Goal: Information Seeking & Learning: Compare options

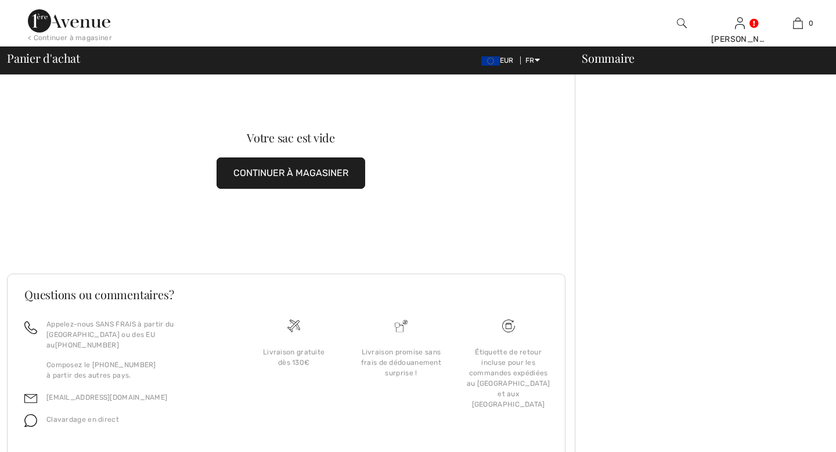
click at [284, 184] on button "CONTINUER À MAGASINER" at bounding box center [290, 172] width 149 height 31
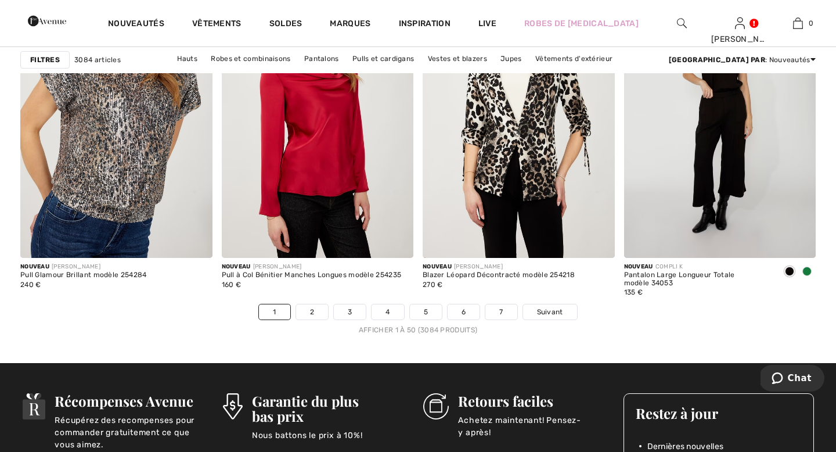
scroll to position [5044, 0]
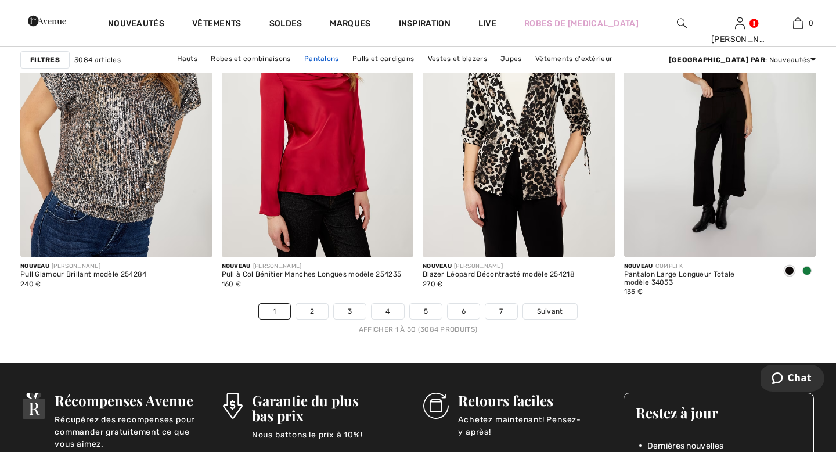
click at [345, 55] on link "Pantalons" at bounding box center [321, 58] width 46 height 15
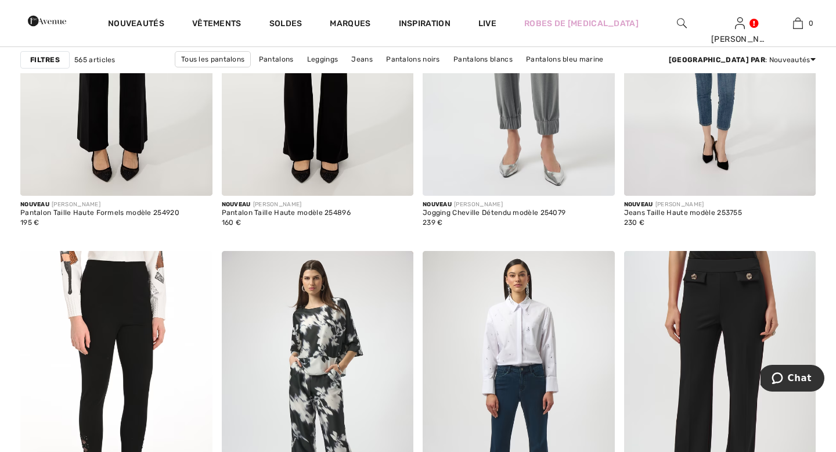
scroll to position [956, 0]
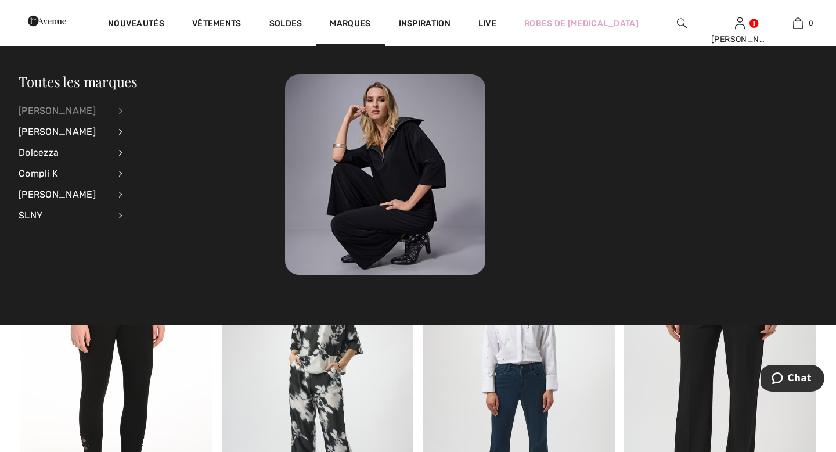
click at [67, 109] on div "[PERSON_NAME]" at bounding box center [64, 110] width 91 height 21
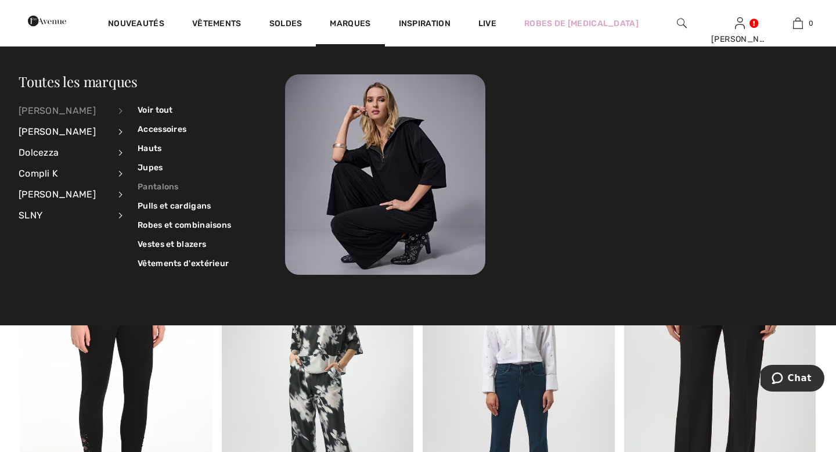
click at [147, 182] on link "Pantalons" at bounding box center [184, 186] width 93 height 19
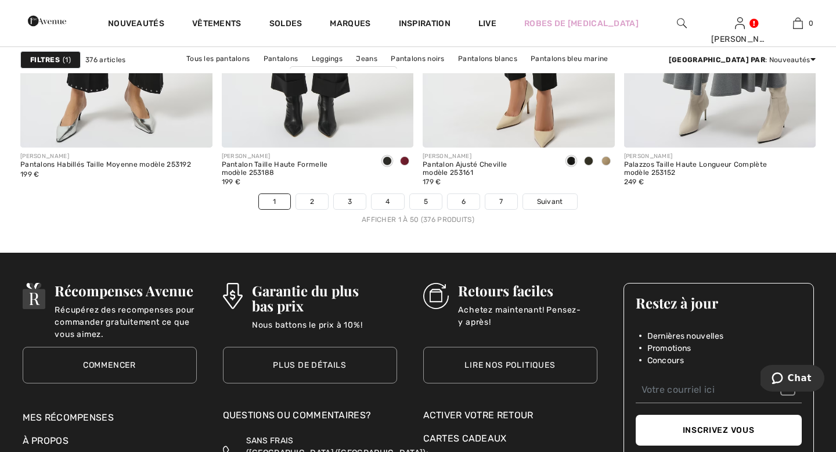
scroll to position [5144, 0]
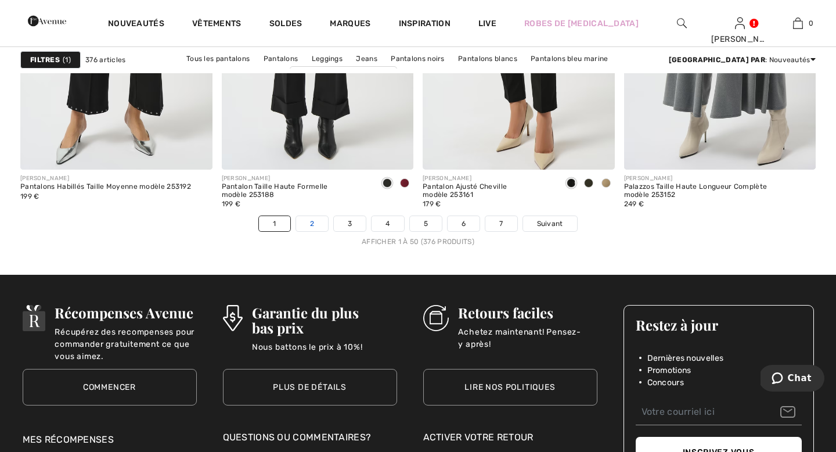
click at [310, 220] on link "2" at bounding box center [312, 223] width 32 height 15
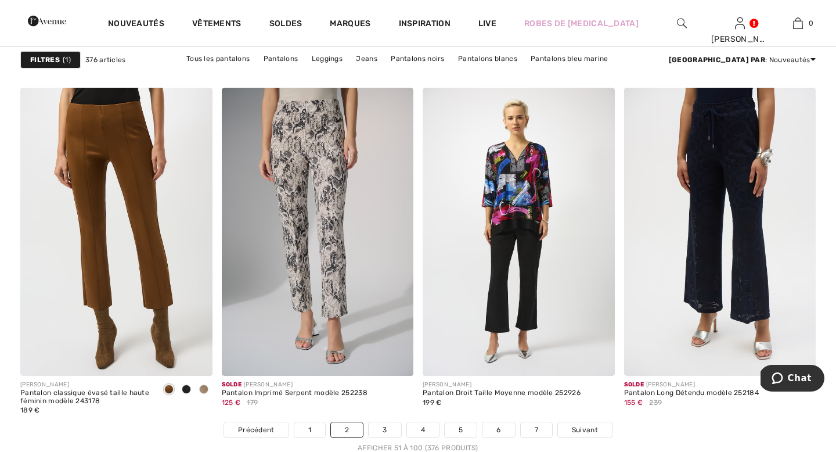
scroll to position [4938, 0]
click at [387, 427] on link "3" at bounding box center [385, 428] width 32 height 15
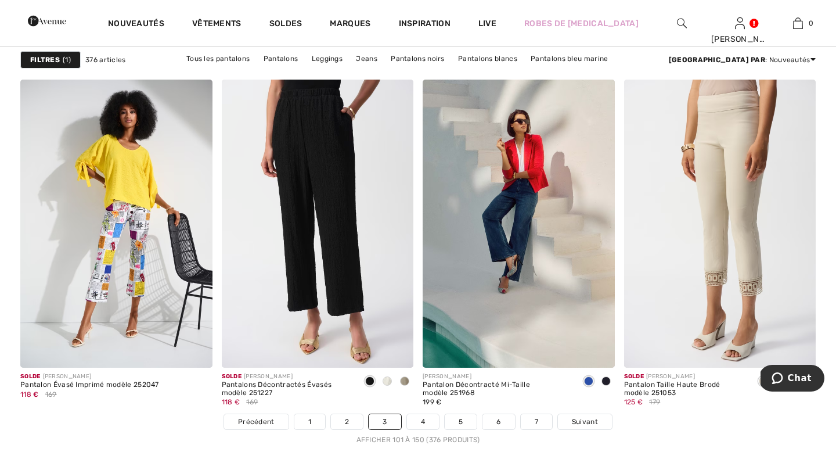
scroll to position [4947, 0]
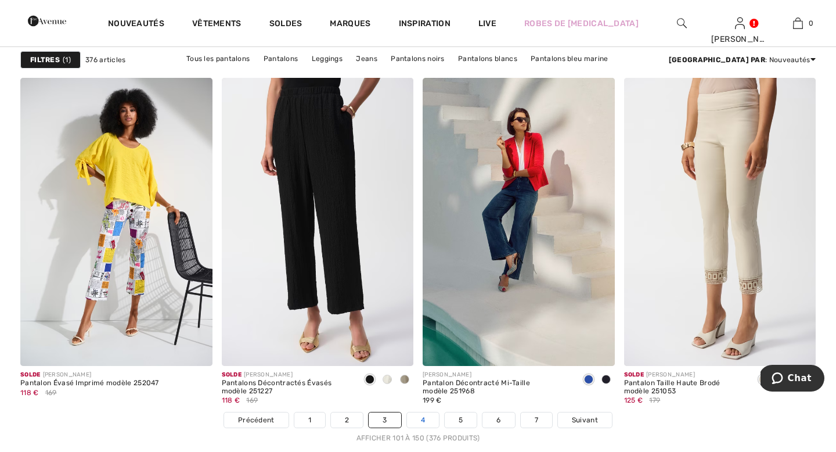
click at [414, 421] on link "4" at bounding box center [423, 419] width 32 height 15
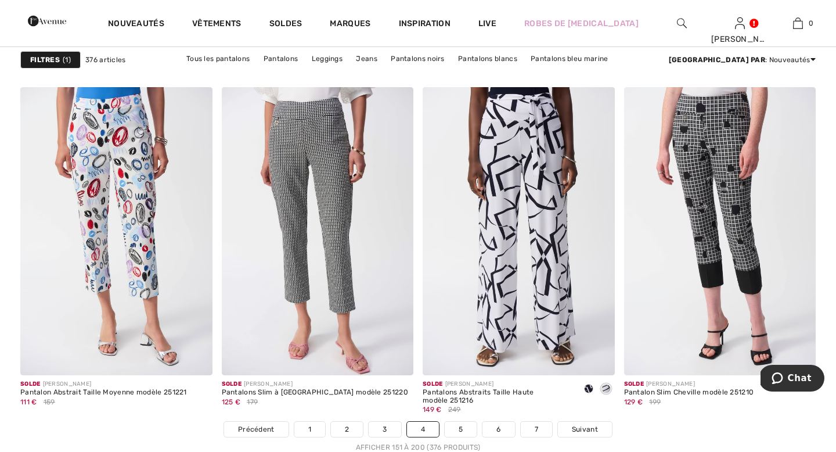
scroll to position [4939, 0]
click at [453, 429] on link "5" at bounding box center [461, 428] width 32 height 15
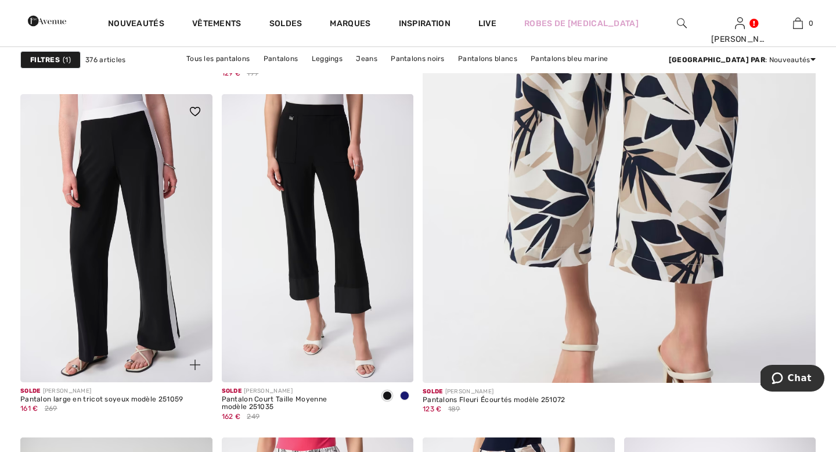
scroll to position [421, 0]
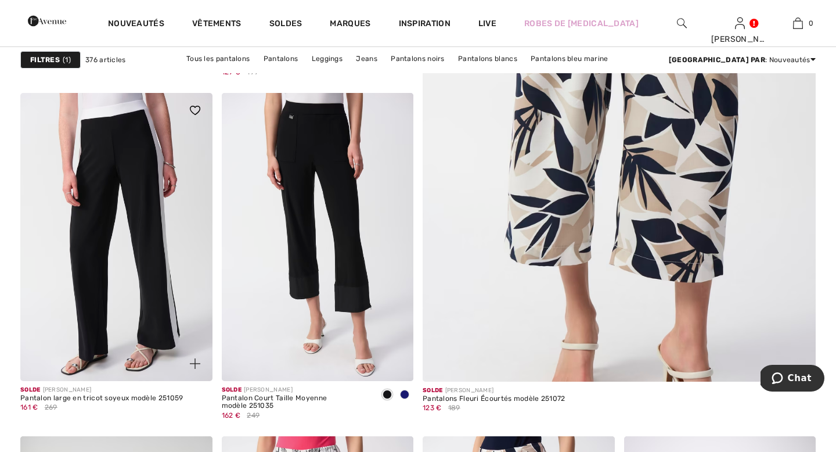
click at [71, 168] on img at bounding box center [116, 237] width 192 height 288
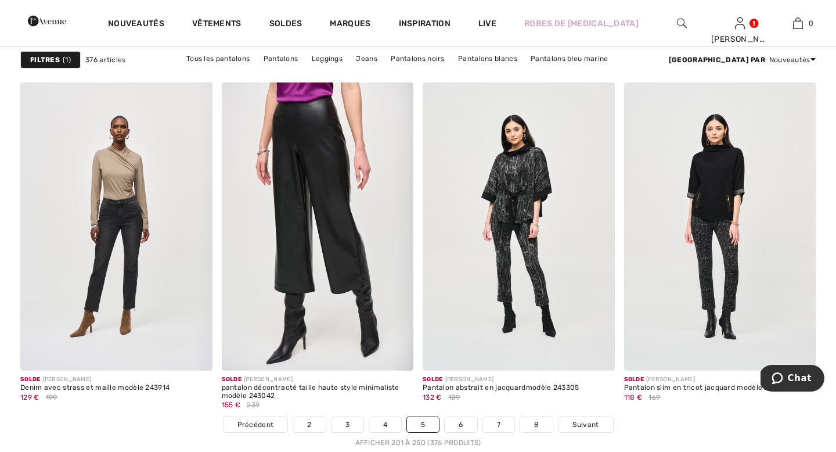
scroll to position [4943, 0]
click at [459, 428] on link "6" at bounding box center [461, 423] width 32 height 15
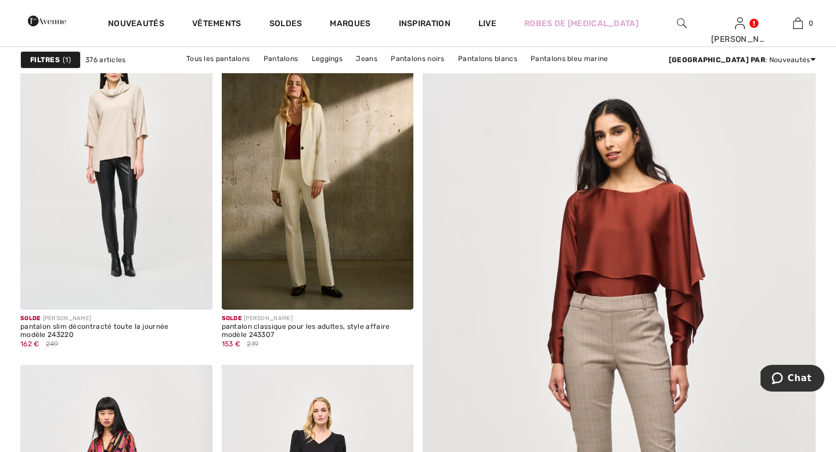
scroll to position [153, 0]
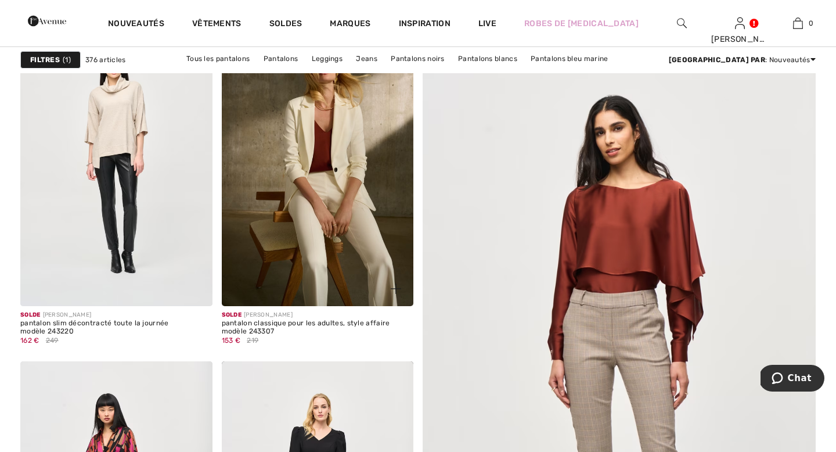
click at [302, 239] on img at bounding box center [318, 162] width 192 height 288
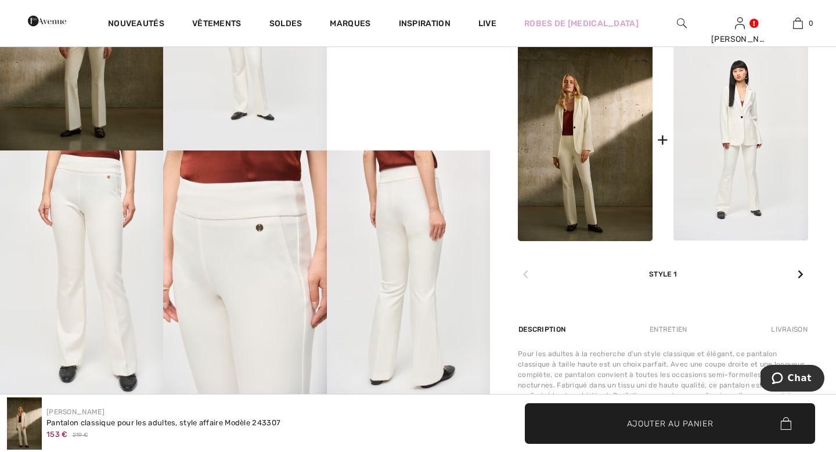
scroll to position [486, 0]
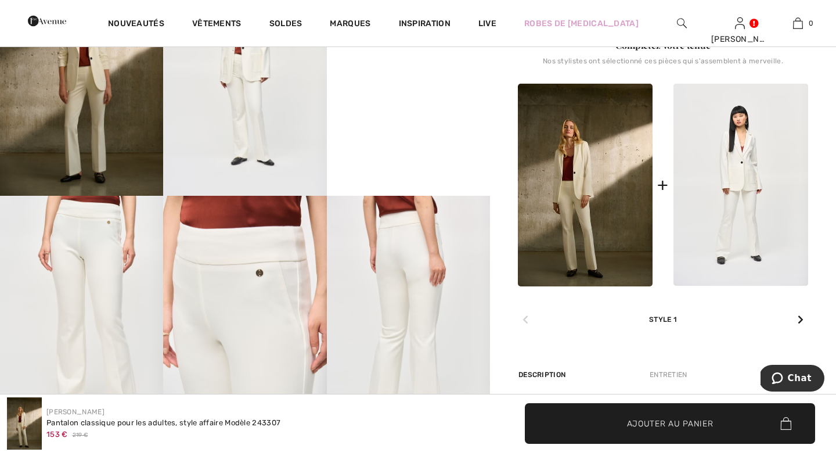
click at [799, 320] on icon at bounding box center [800, 319] width 6 height 9
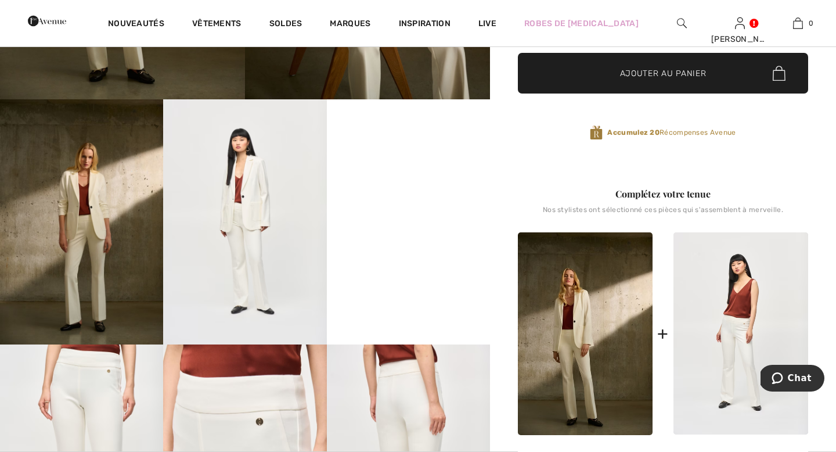
scroll to position [326, 0]
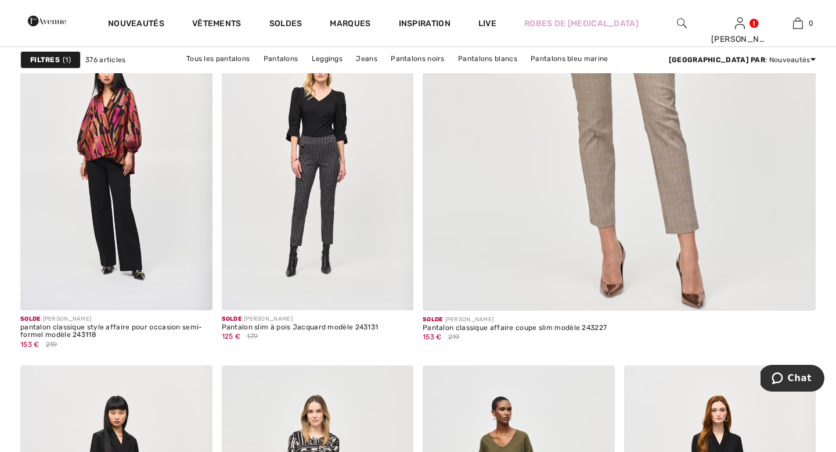
scroll to position [515, 0]
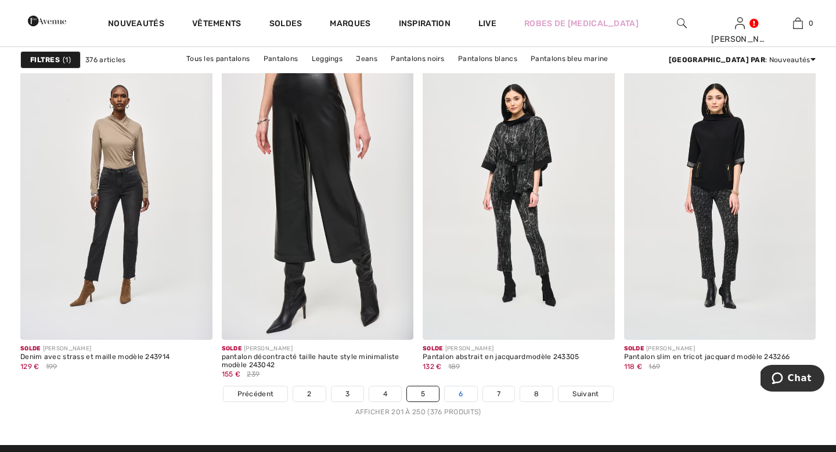
click at [459, 390] on link "6" at bounding box center [461, 393] width 32 height 15
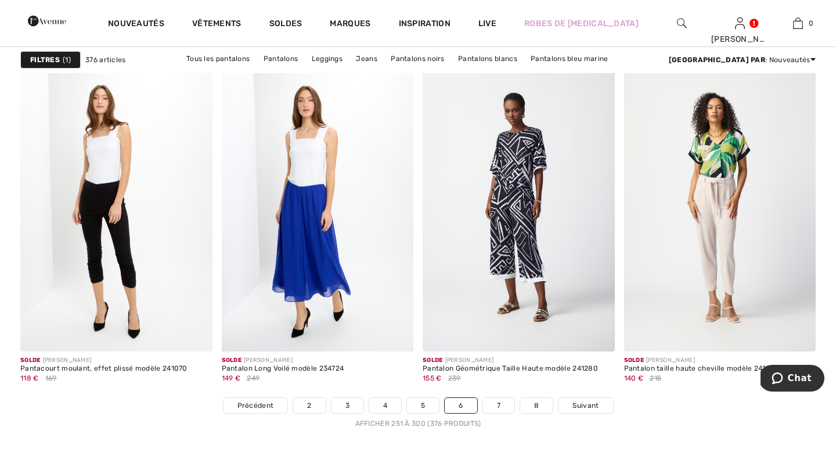
scroll to position [4967, 0]
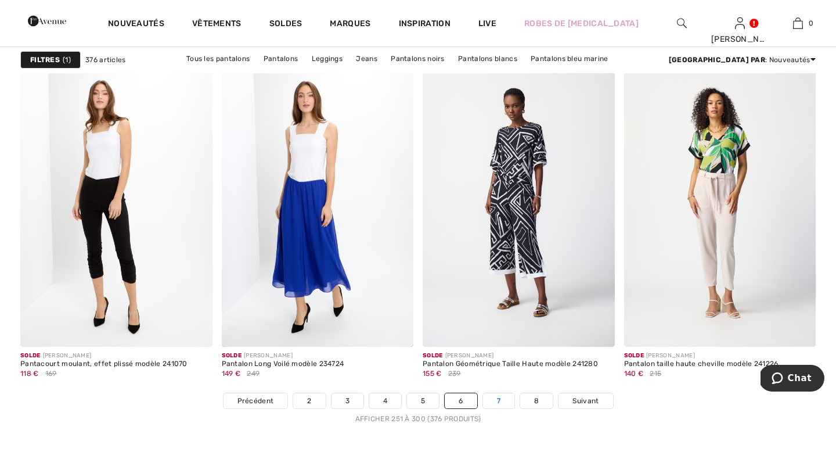
click at [499, 402] on link "7" at bounding box center [498, 400] width 31 height 15
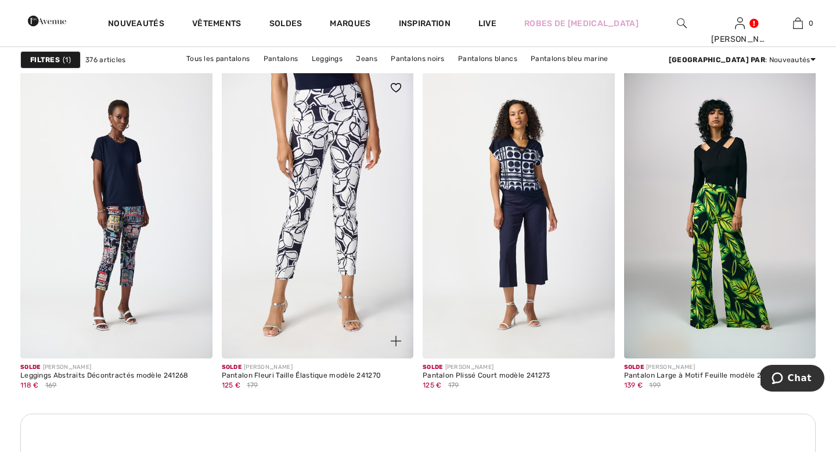
scroll to position [1131, 0]
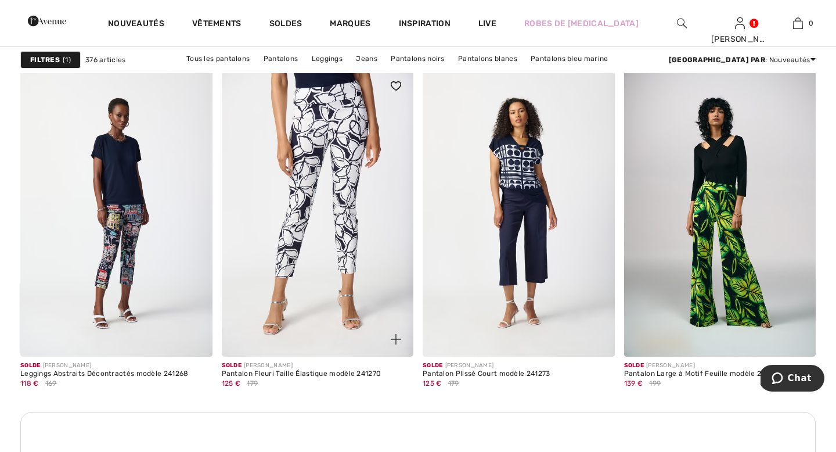
click at [319, 183] on img at bounding box center [318, 212] width 192 height 288
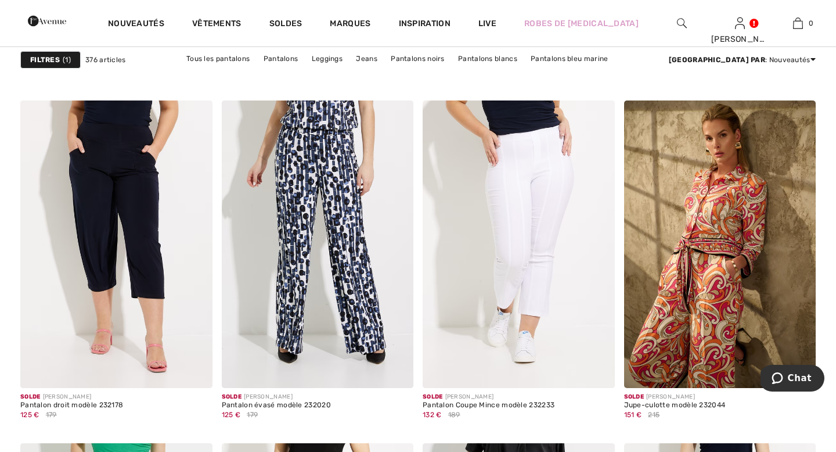
scroll to position [4240, 0]
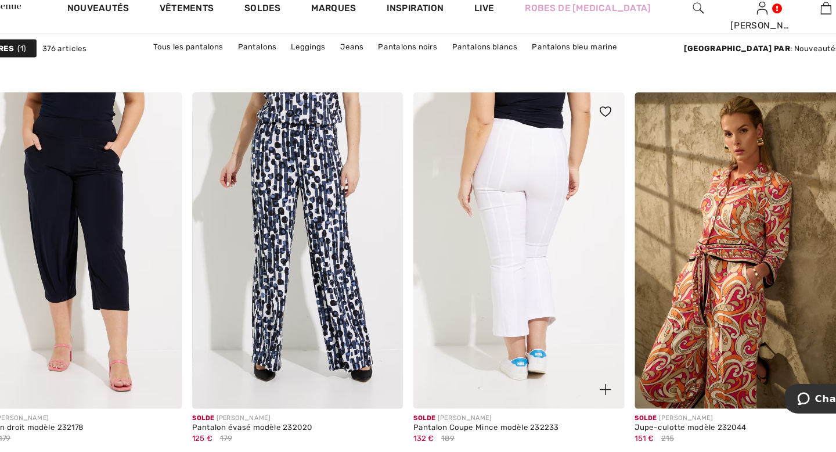
click at [503, 186] on img at bounding box center [518, 244] width 192 height 288
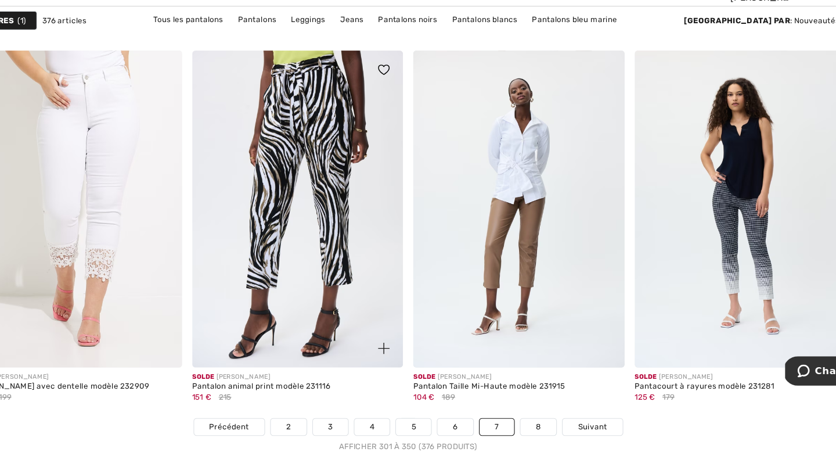
scroll to position [4938, 0]
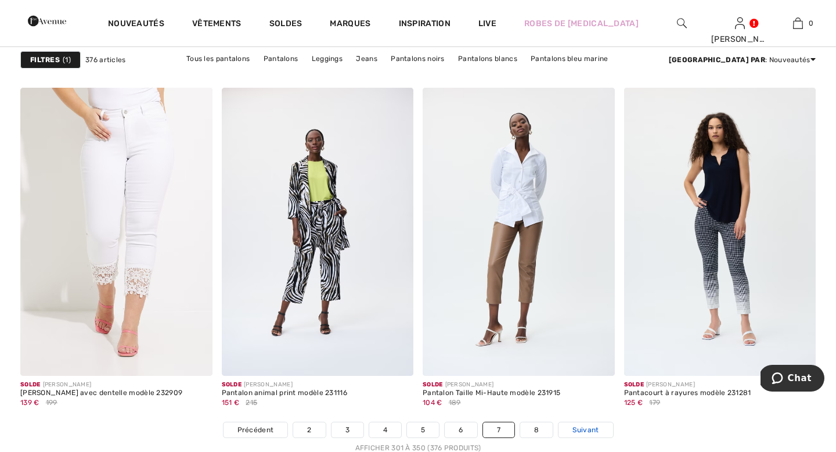
click at [594, 428] on span "Suivant" at bounding box center [585, 429] width 26 height 10
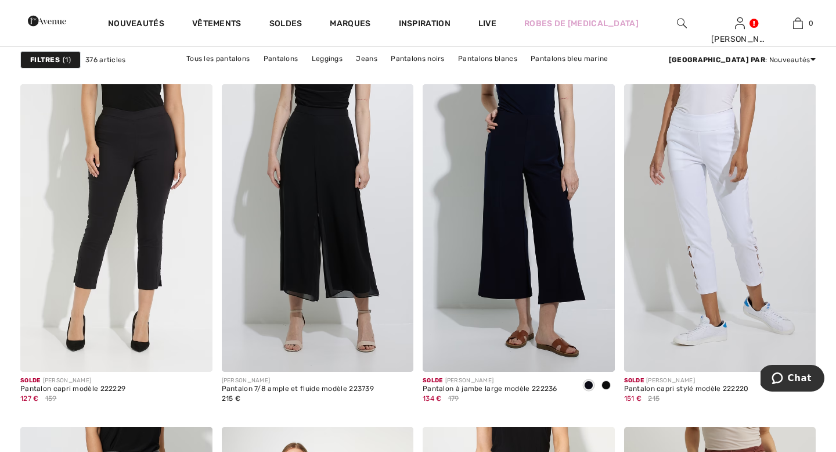
scroll to position [774, 0]
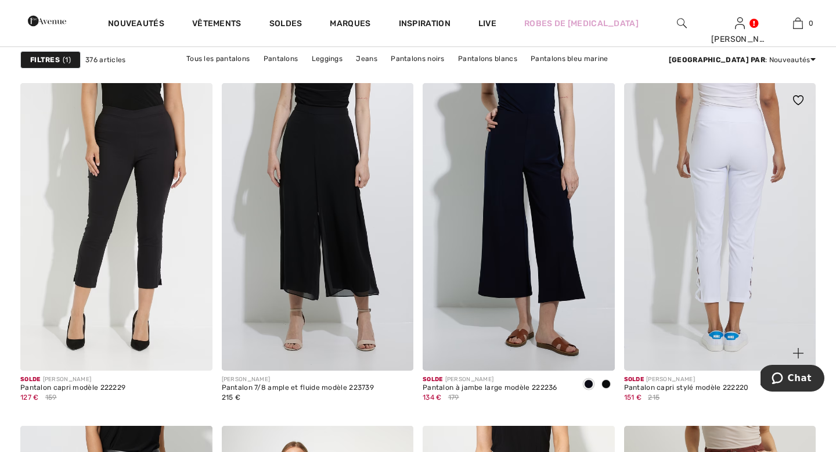
click at [712, 222] on img at bounding box center [720, 227] width 192 height 288
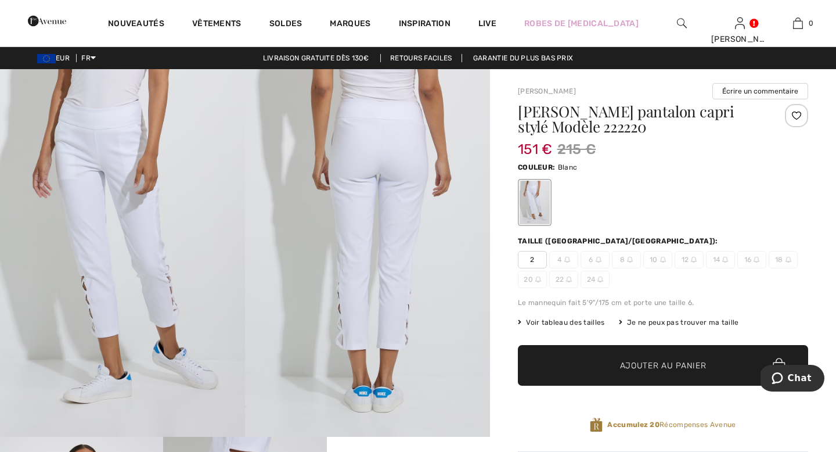
click at [176, 287] on img at bounding box center [122, 252] width 245 height 367
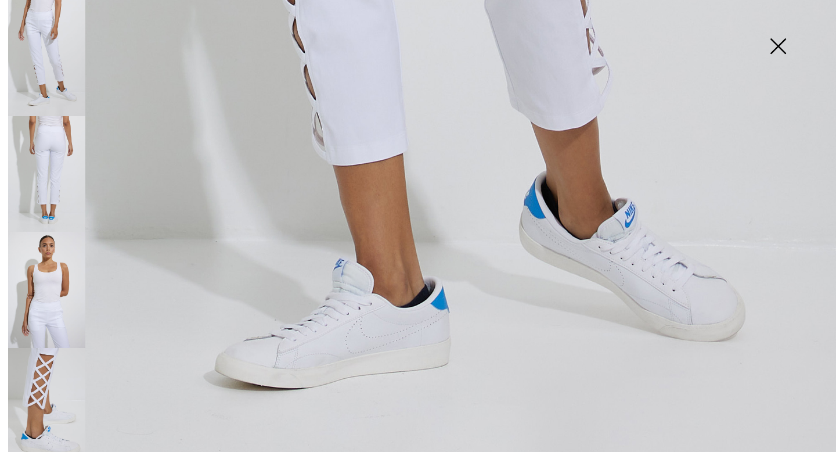
scroll to position [802, 0]
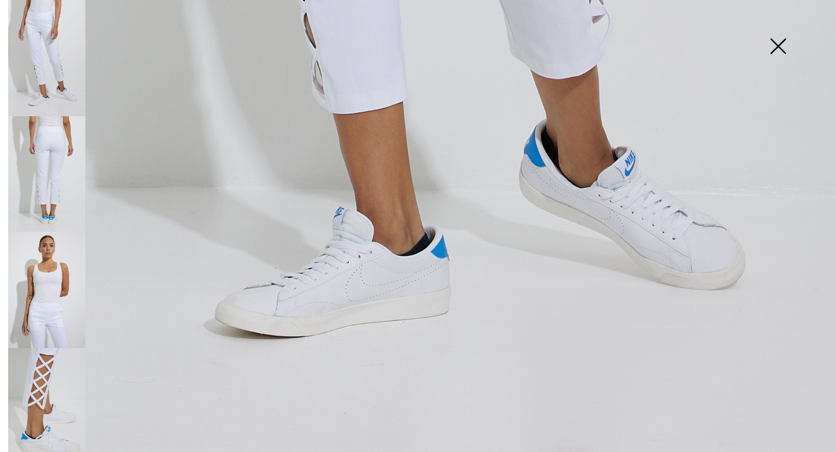
click at [50, 371] on img at bounding box center [46, 406] width 77 height 116
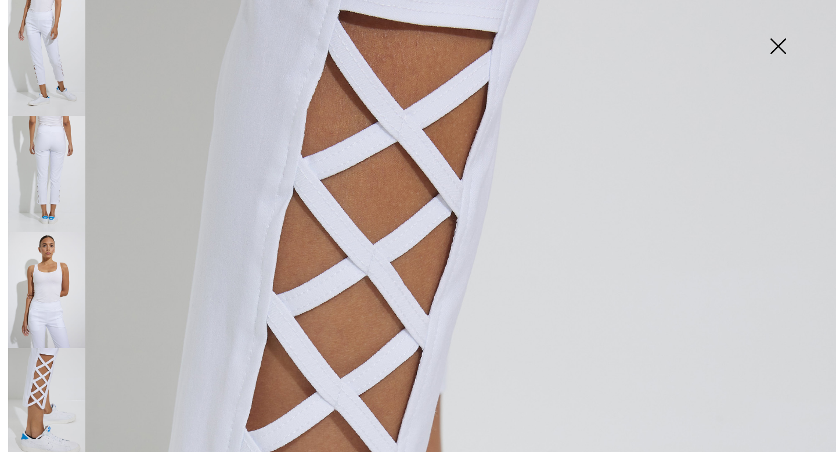
scroll to position [0, 0]
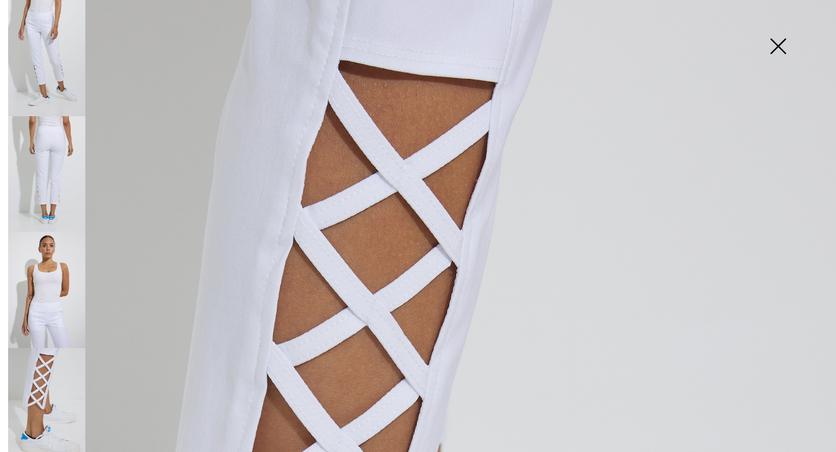
click at [38, 304] on img at bounding box center [46, 290] width 77 height 116
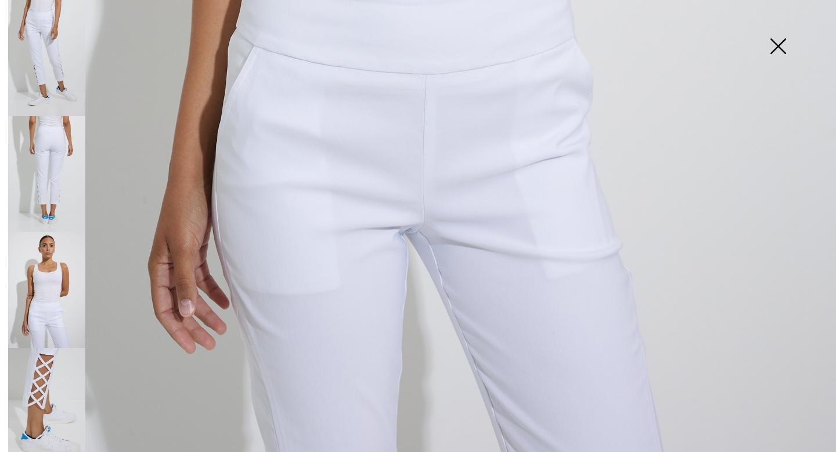
scroll to position [802, 0]
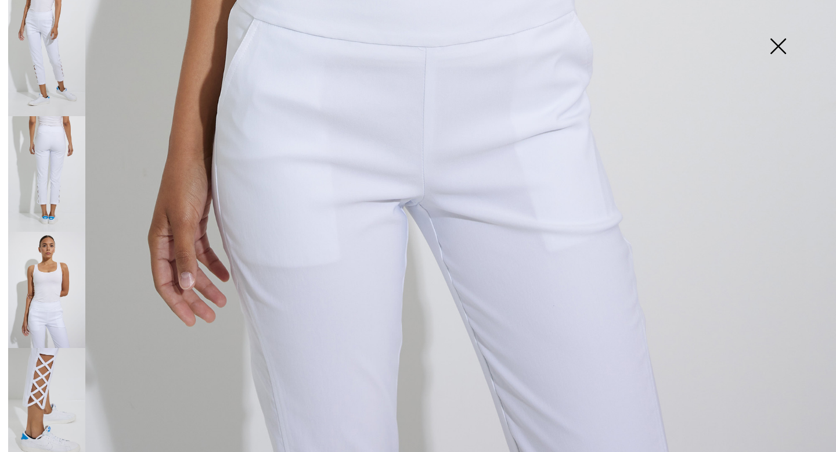
click at [781, 46] on img at bounding box center [778, 47] width 58 height 60
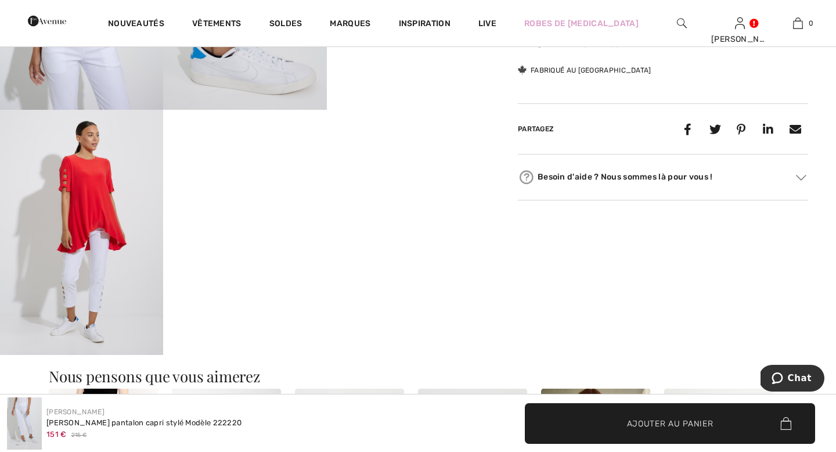
scroll to position [573, 0]
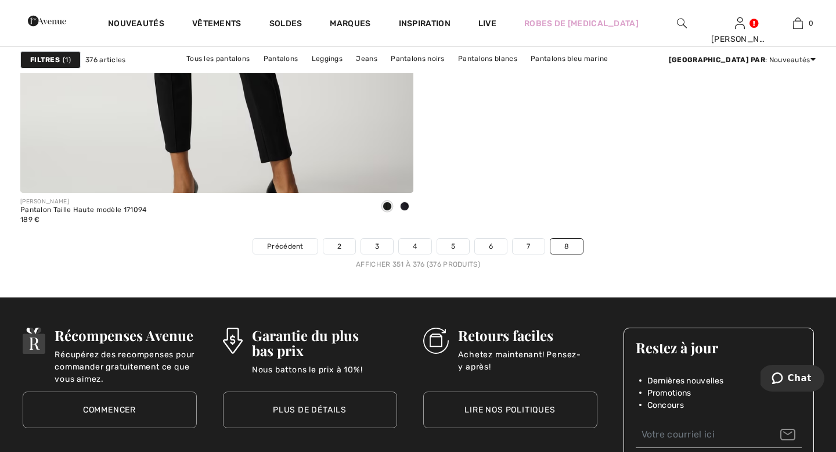
scroll to position [3242, 0]
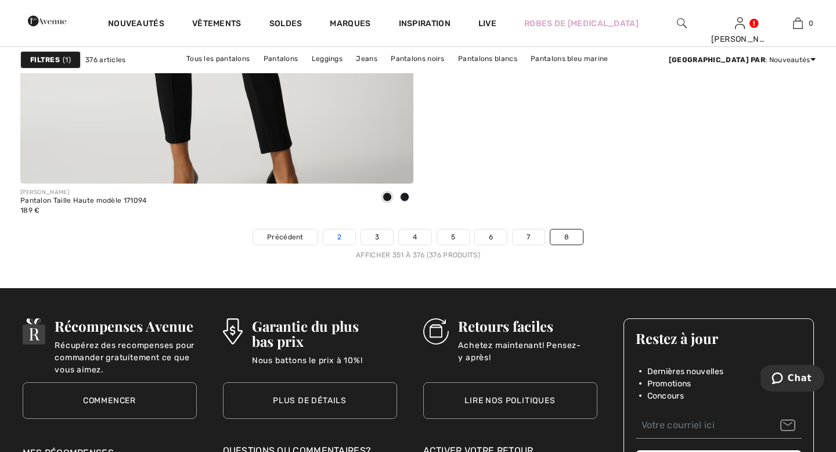
click at [343, 233] on link "2" at bounding box center [339, 236] width 32 height 15
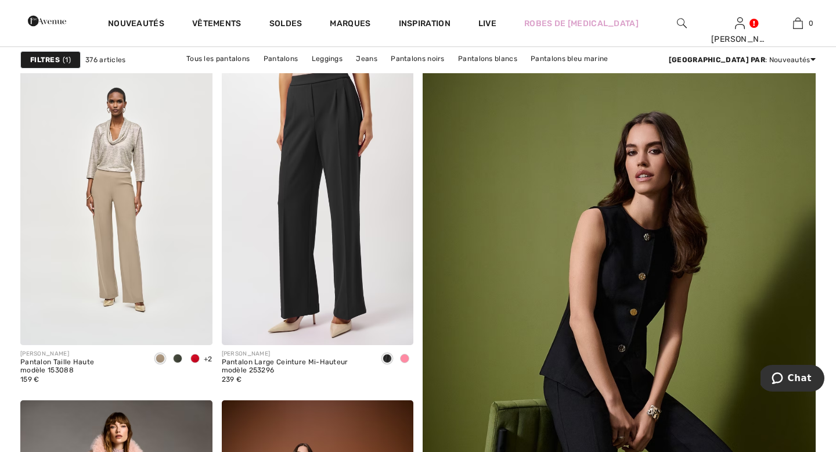
scroll to position [121, 0]
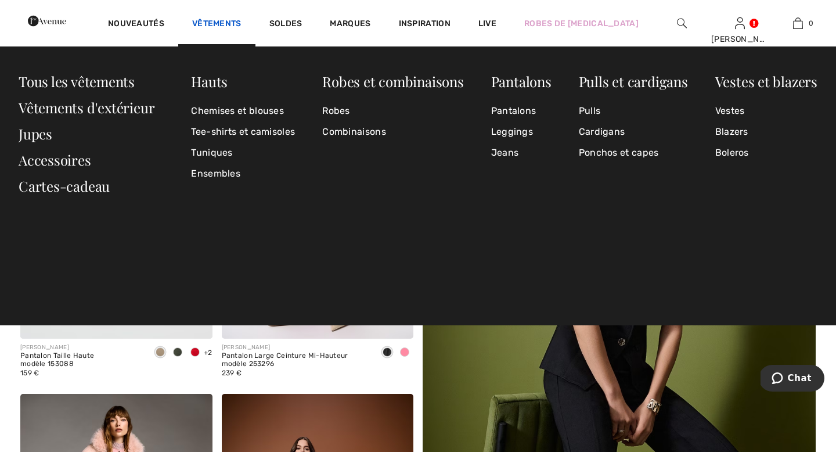
click at [241, 28] on link "Vêtements" at bounding box center [216, 25] width 49 height 12
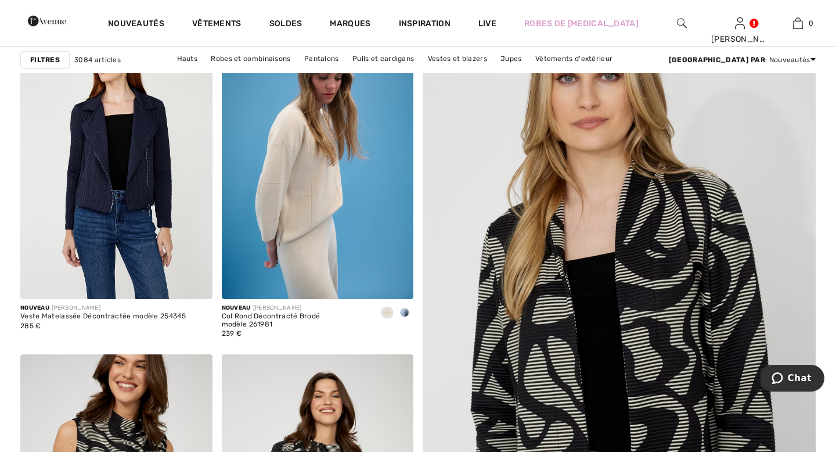
scroll to position [151, 0]
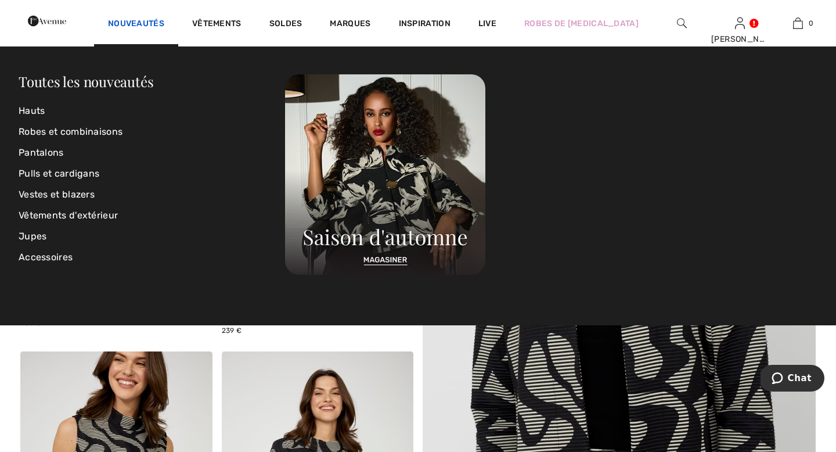
click at [164, 23] on link "Nouveautés" at bounding box center [136, 25] width 56 height 12
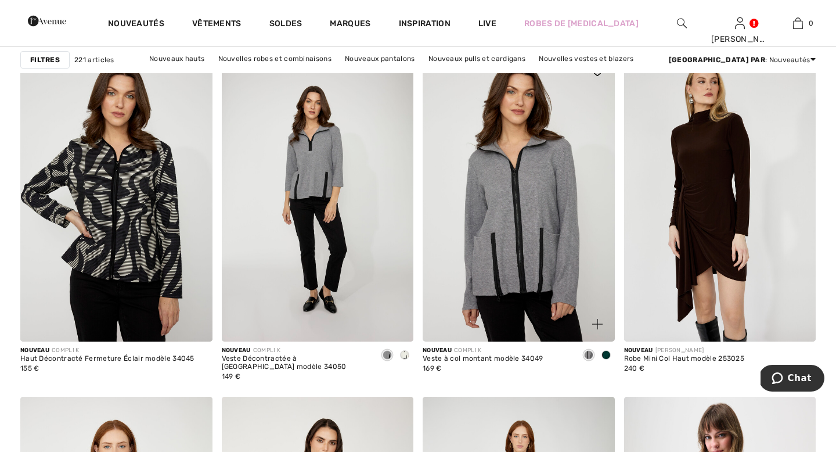
scroll to position [822, 0]
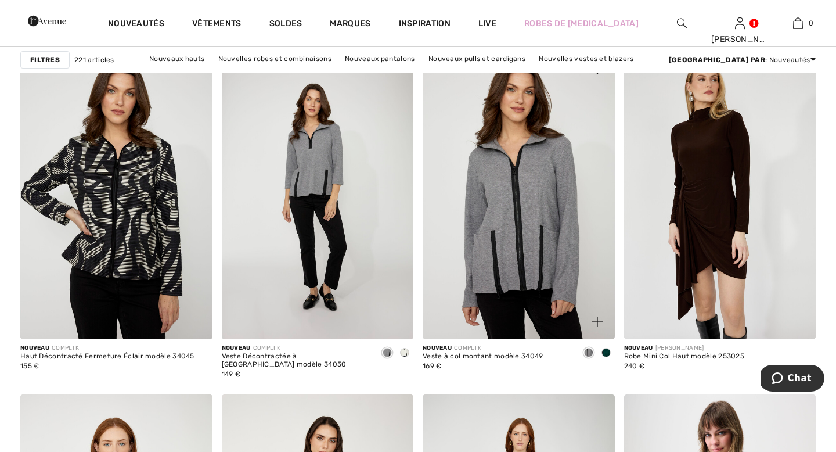
click at [516, 176] on img at bounding box center [518, 196] width 192 height 288
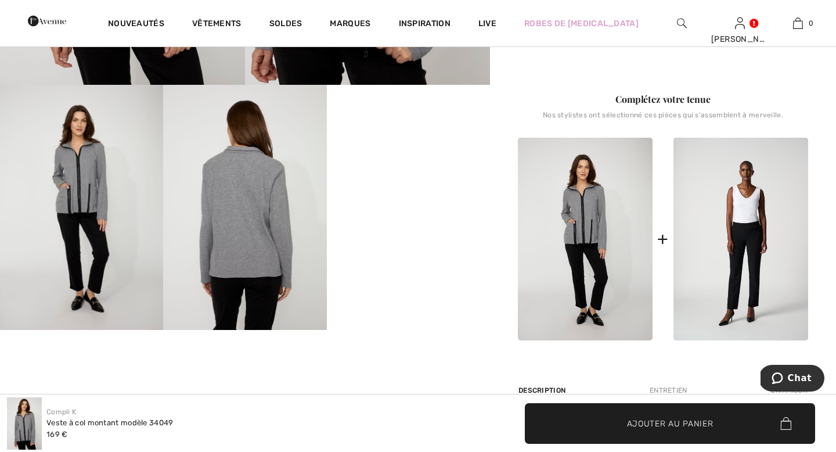
scroll to position [355, 0]
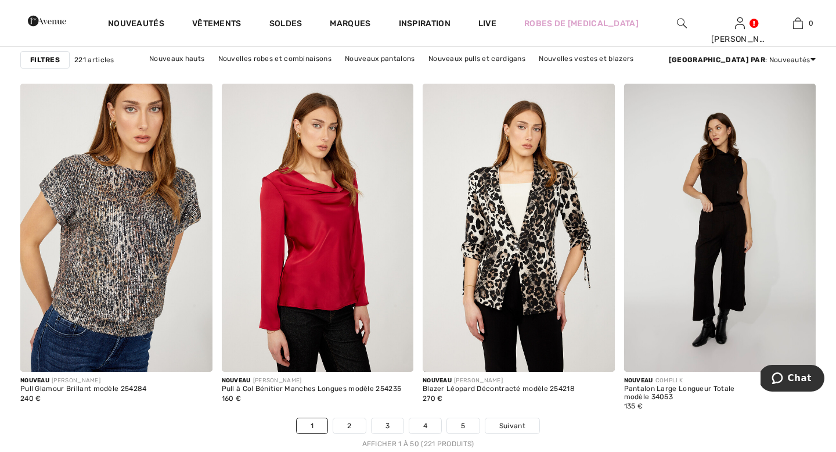
scroll to position [4960, 0]
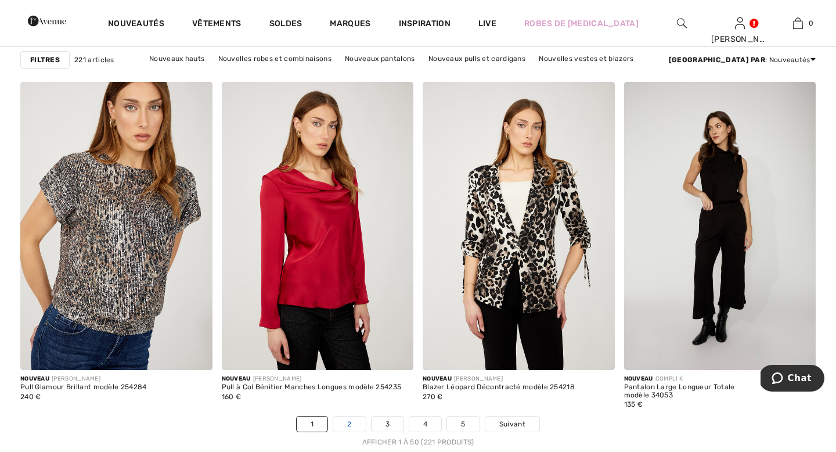
click at [353, 420] on link "2" at bounding box center [349, 423] width 32 height 15
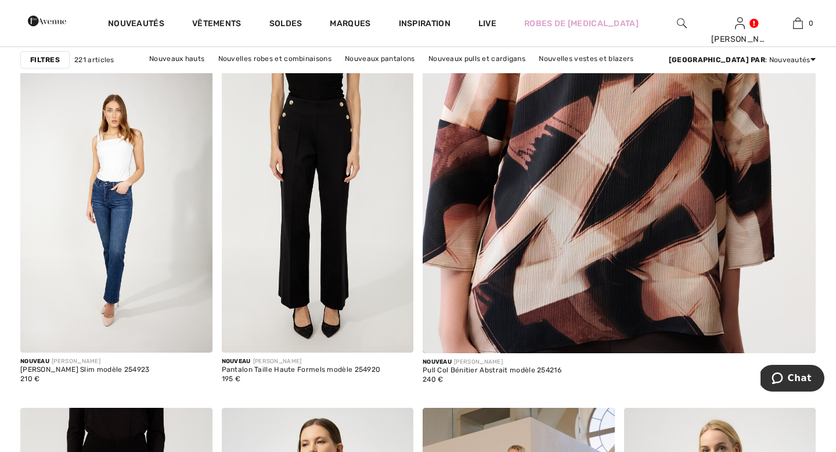
scroll to position [467, 0]
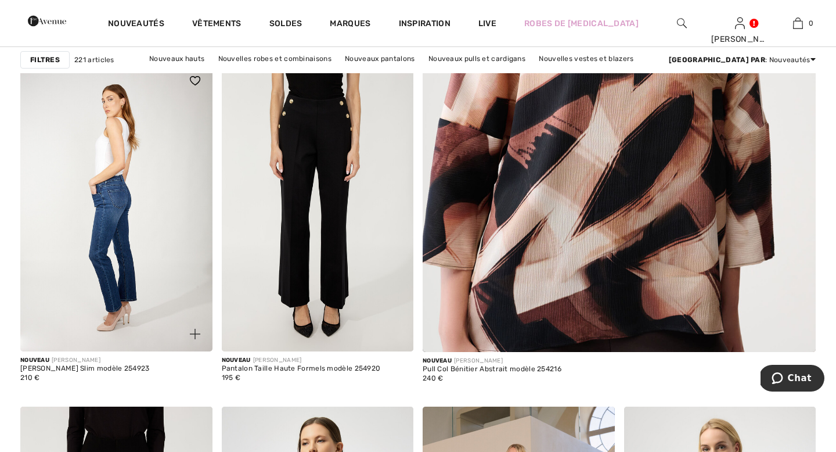
click at [77, 232] on img at bounding box center [116, 207] width 192 height 288
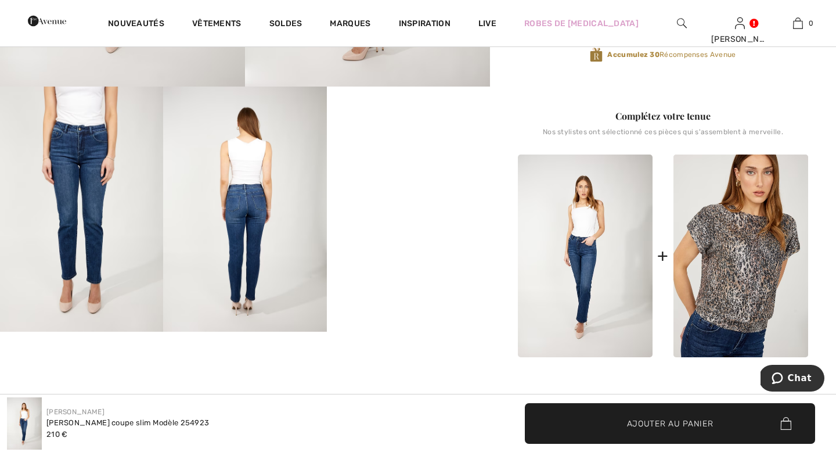
scroll to position [352, 0]
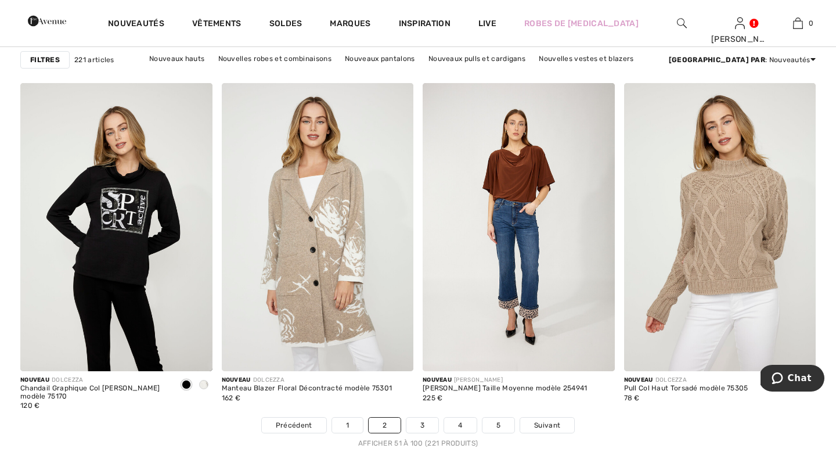
scroll to position [4959, 0]
click at [422, 420] on link "3" at bounding box center [422, 424] width 32 height 15
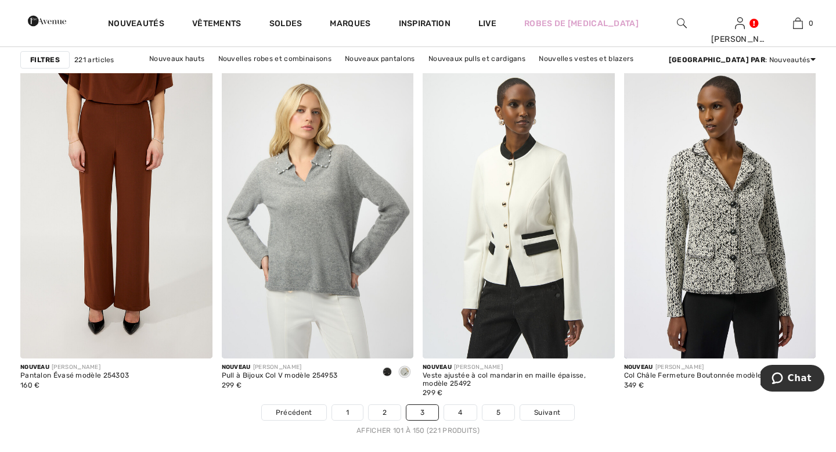
scroll to position [4973, 0]
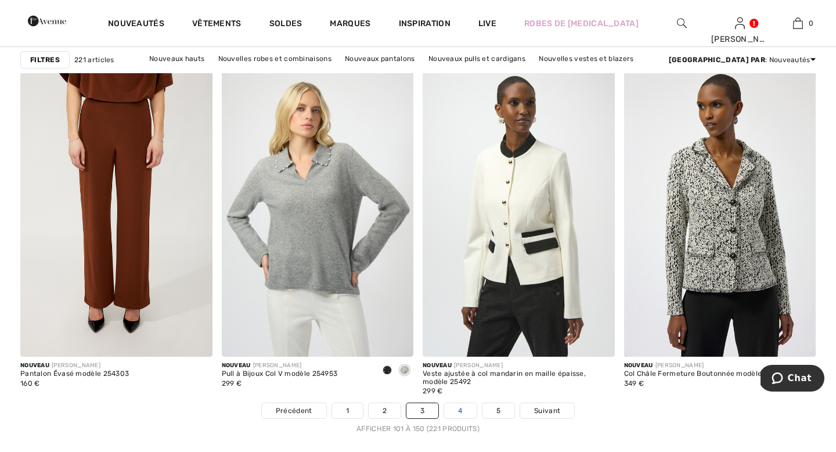
click at [463, 414] on link "4" at bounding box center [460, 410] width 32 height 15
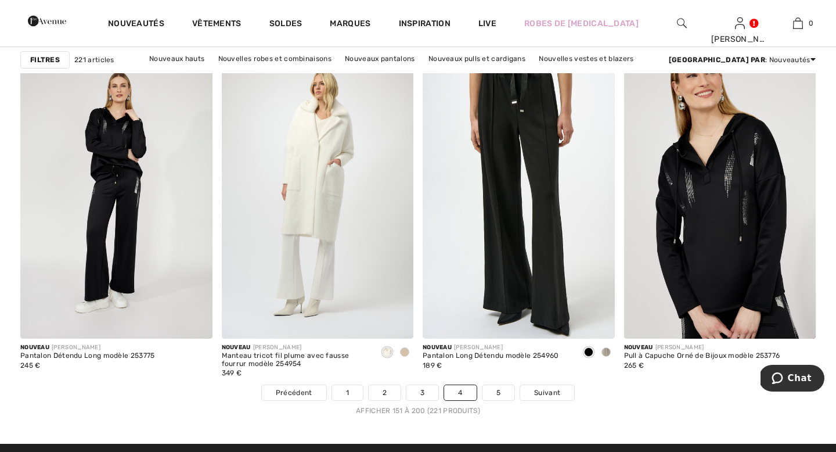
scroll to position [4997, 0]
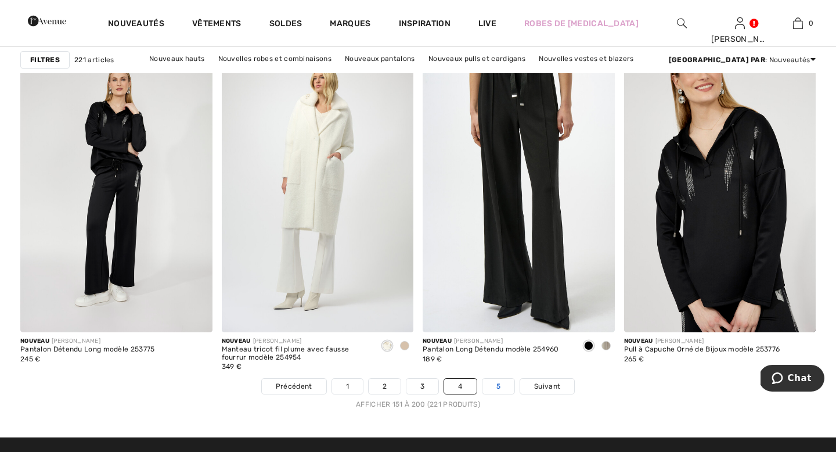
click at [497, 387] on link "5" at bounding box center [498, 385] width 32 height 15
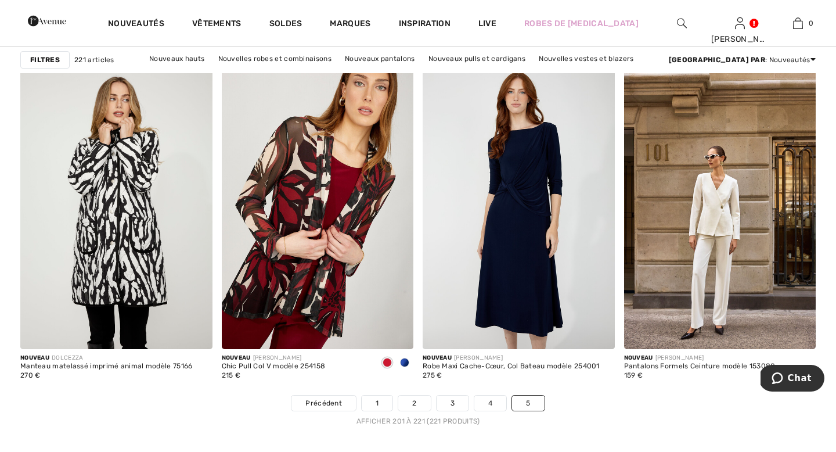
scroll to position [1977, 0]
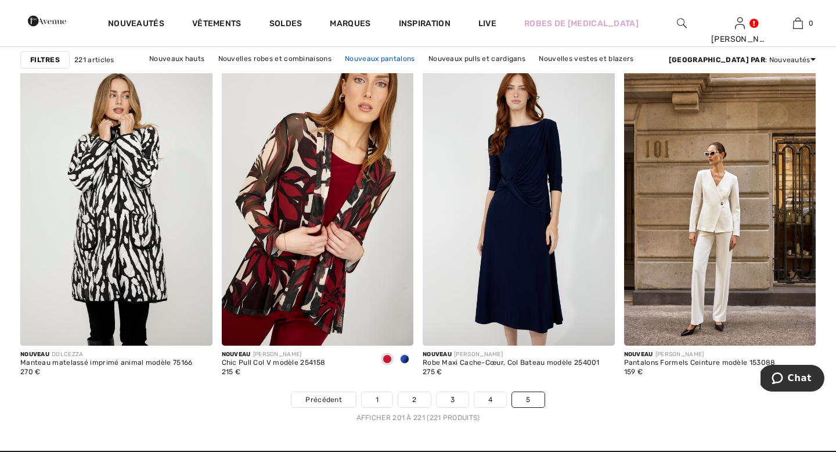
click at [404, 59] on link "Nouveaux pantalons" at bounding box center [379, 58] width 81 height 15
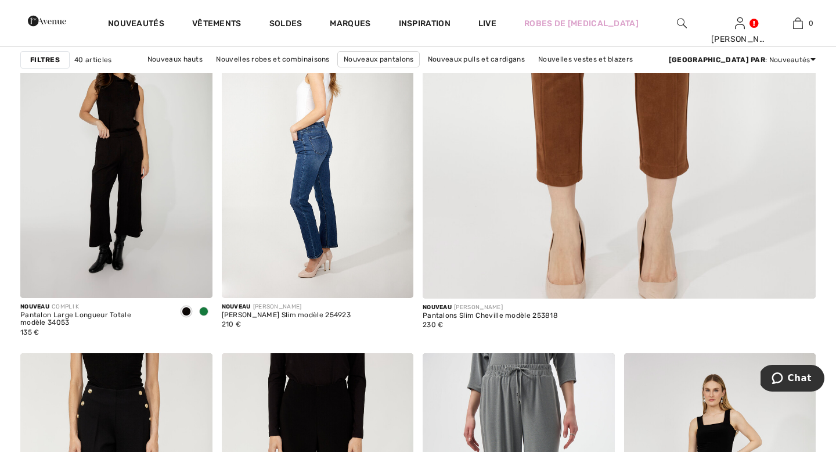
scroll to position [505, 0]
click at [343, 224] on img at bounding box center [318, 153] width 192 height 288
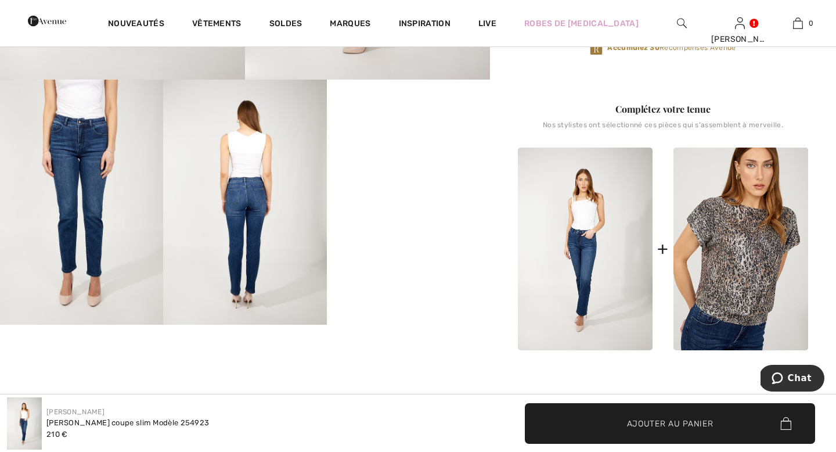
scroll to position [359, 0]
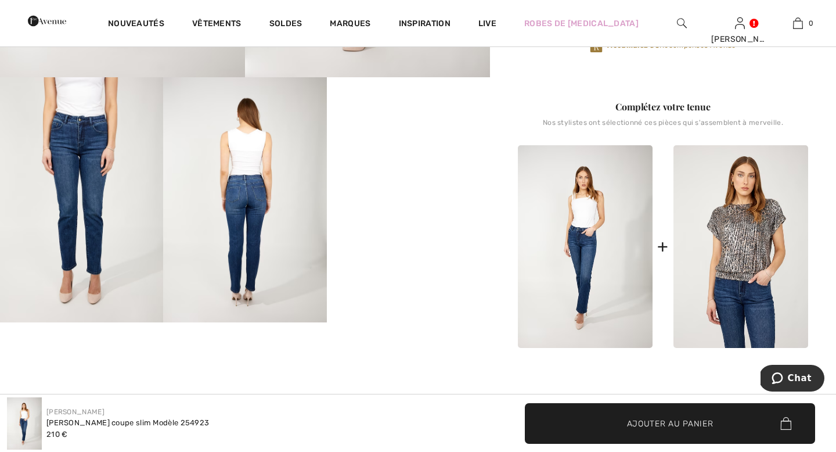
click at [723, 259] on img at bounding box center [740, 246] width 135 height 203
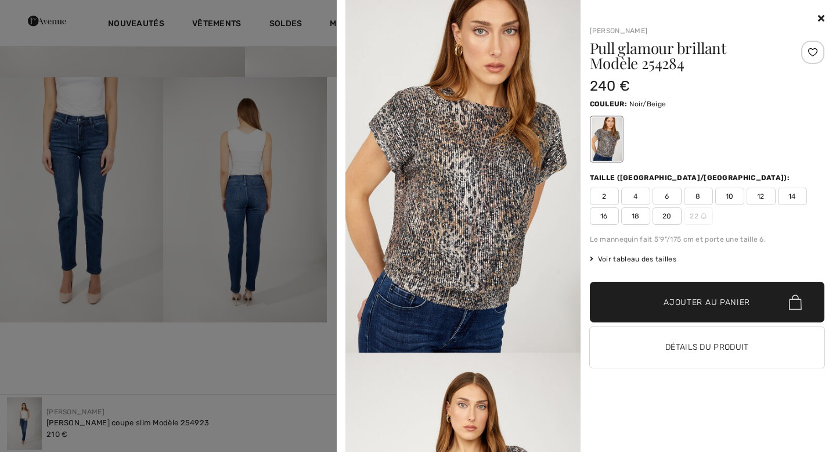
click at [822, 16] on icon at bounding box center [821, 17] width 6 height 9
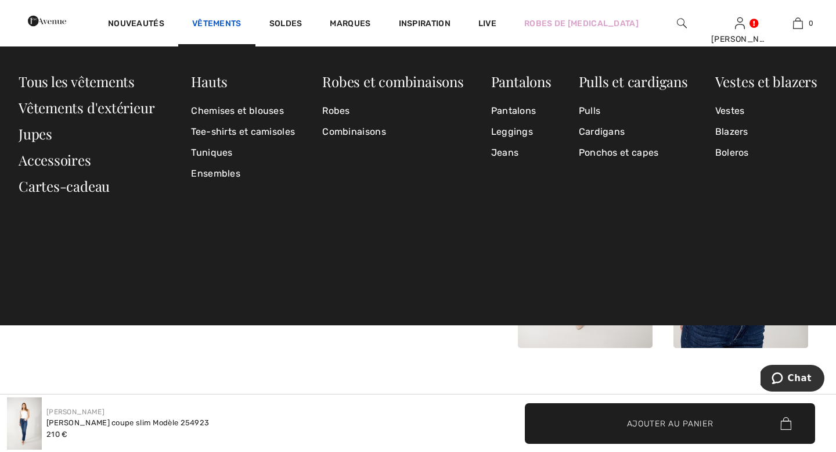
click at [241, 21] on link "Vêtements" at bounding box center [216, 25] width 49 height 12
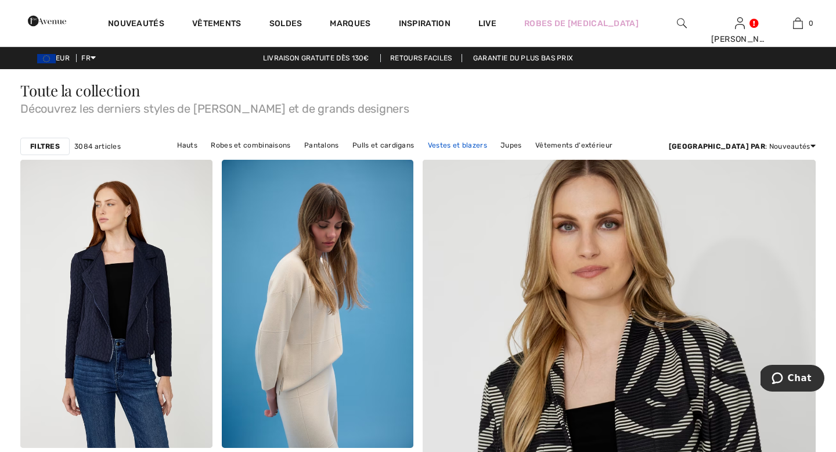
click at [470, 145] on link "Vestes et blazers" at bounding box center [457, 145] width 71 height 15
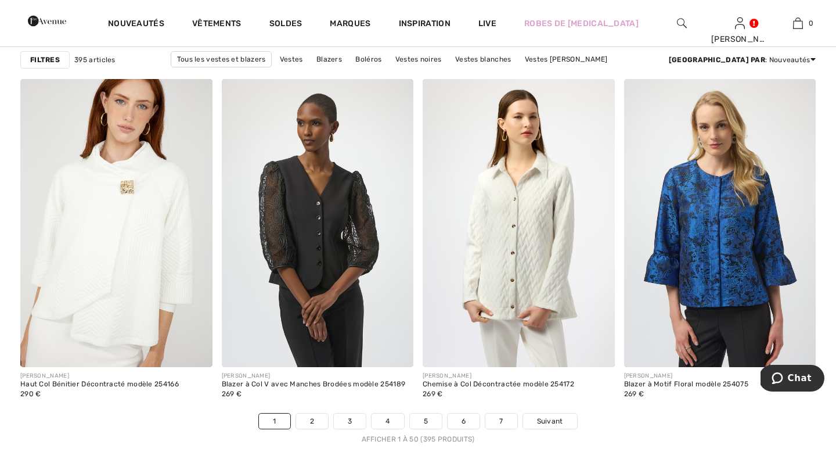
scroll to position [4990, 0]
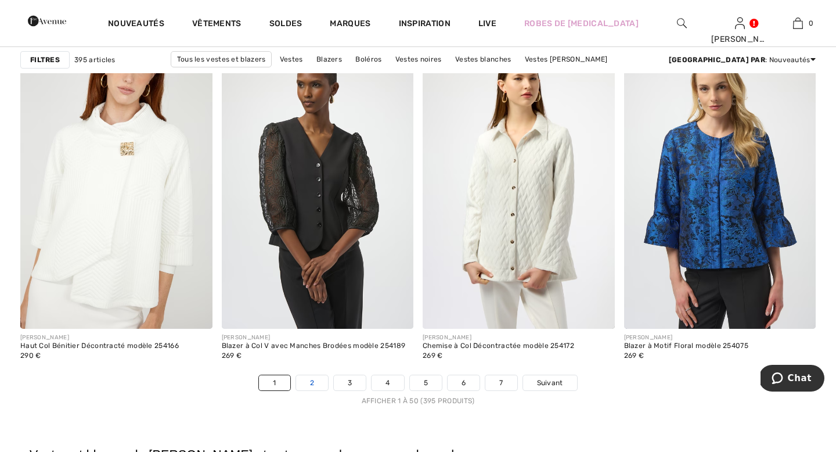
click at [312, 384] on link "2" at bounding box center [312, 382] width 32 height 15
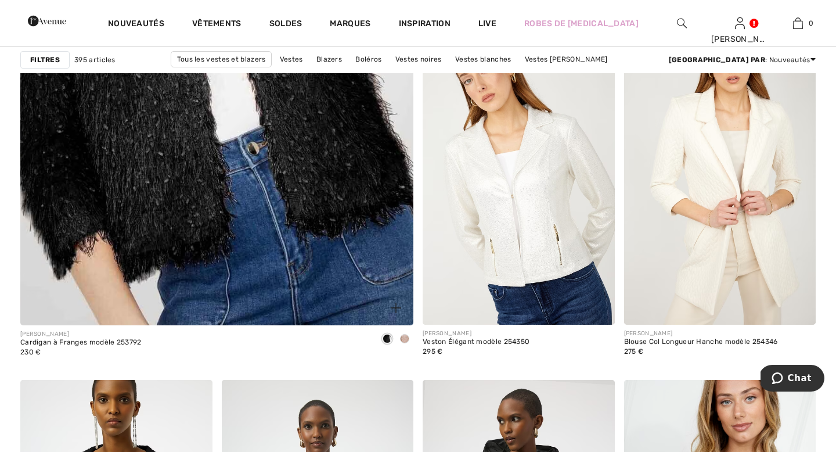
scroll to position [3147, 0]
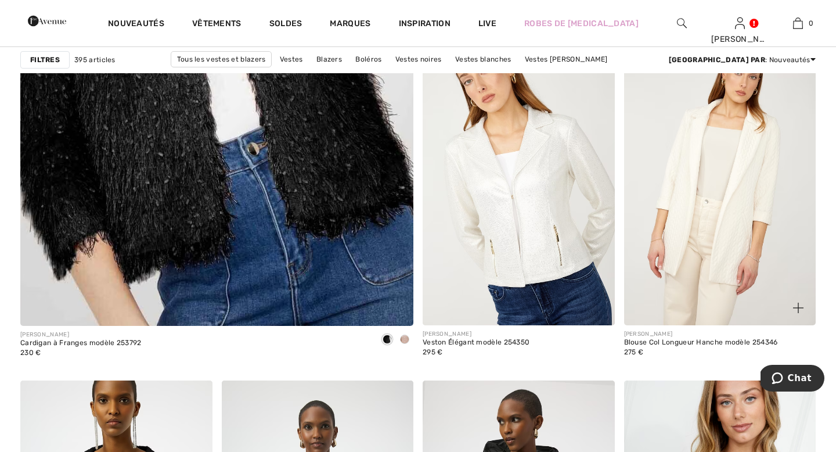
click at [721, 212] on img at bounding box center [720, 181] width 192 height 288
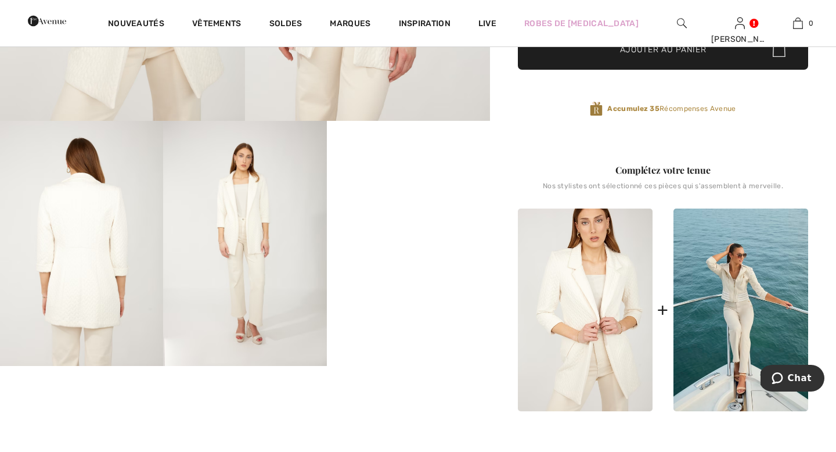
scroll to position [318, 0]
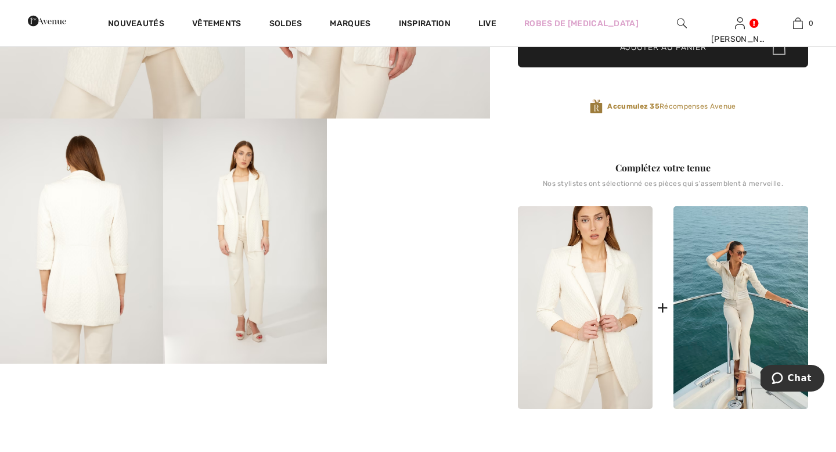
click at [76, 251] on img at bounding box center [81, 240] width 163 height 245
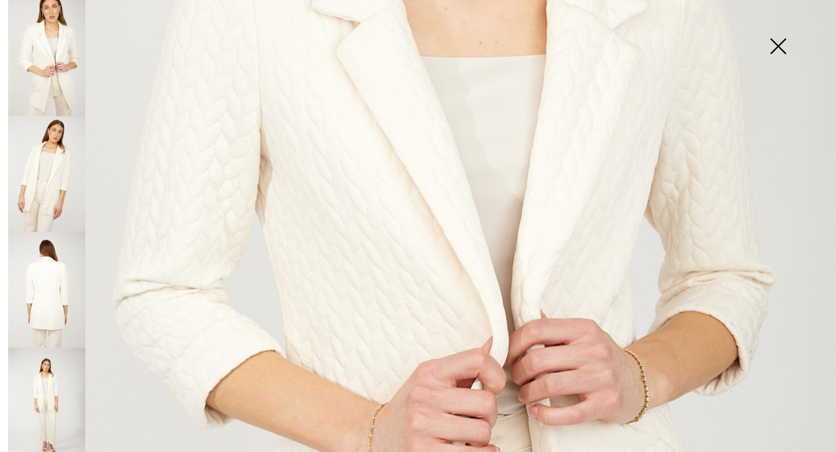
scroll to position [360, 0]
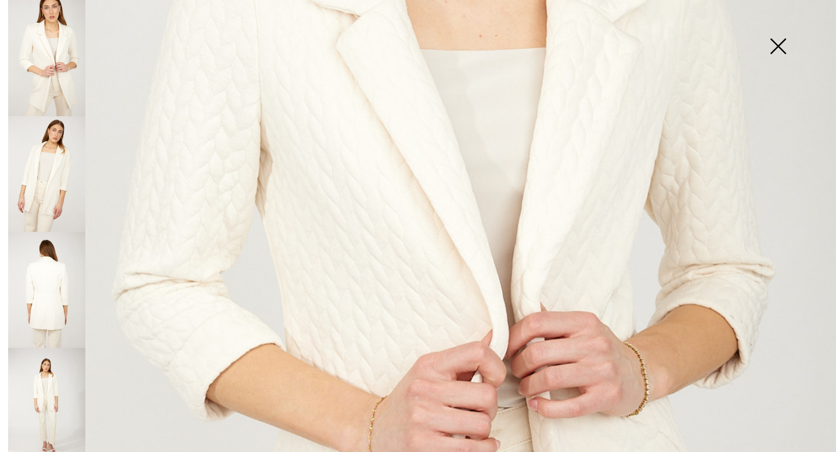
click at [781, 44] on img at bounding box center [778, 47] width 58 height 60
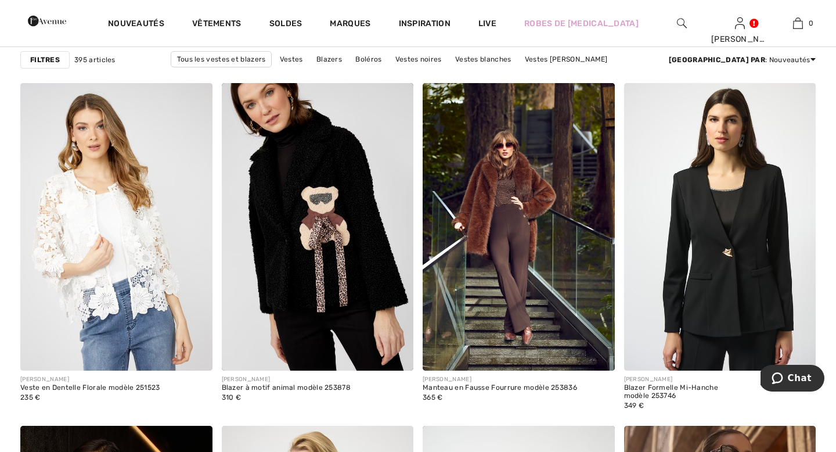
scroll to position [4262, 0]
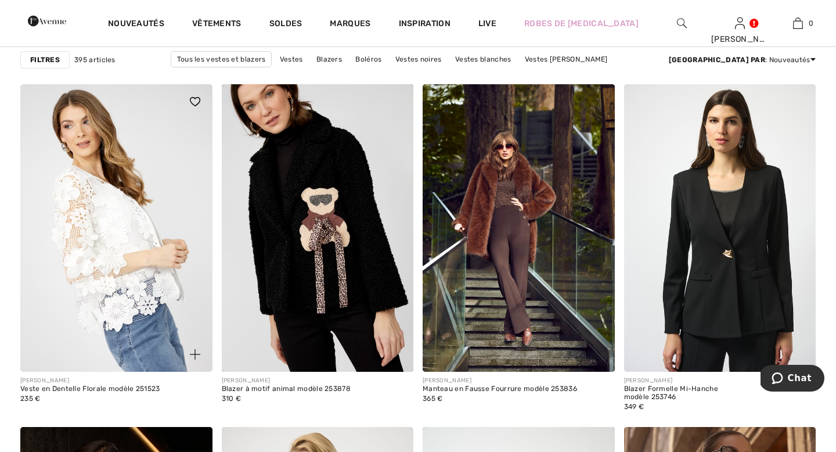
click at [98, 214] on img at bounding box center [116, 228] width 192 height 288
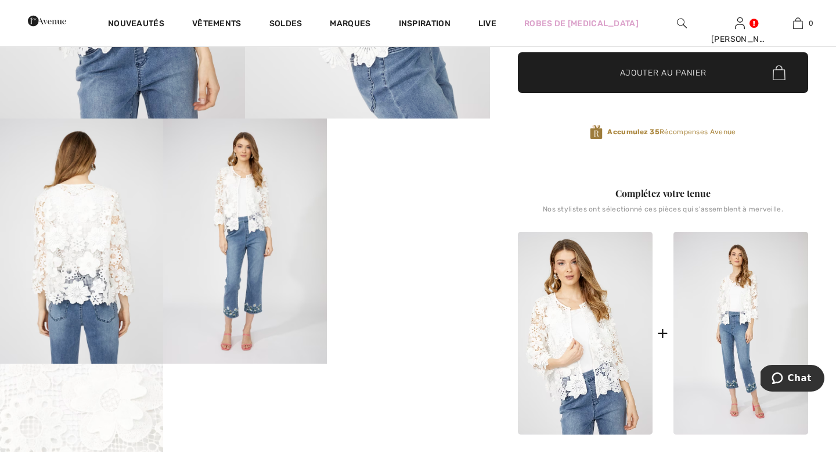
scroll to position [320, 0]
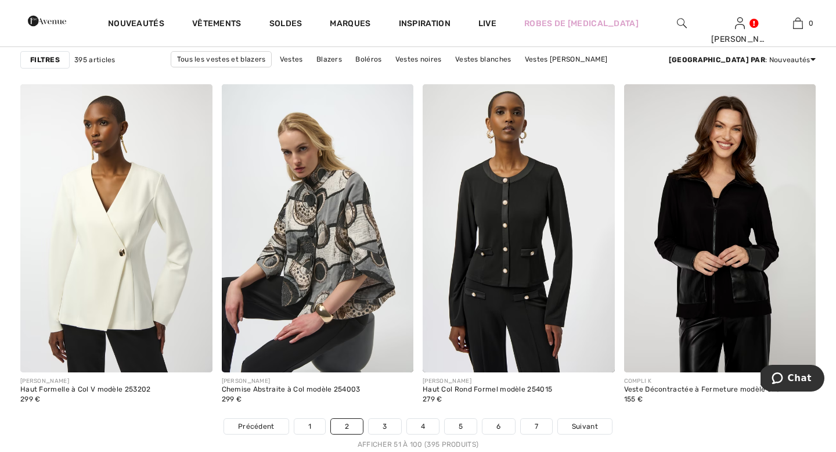
scroll to position [4950, 0]
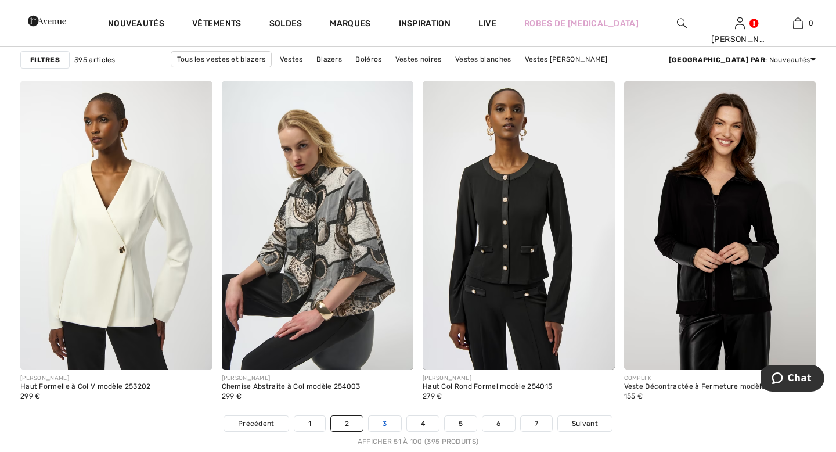
click at [381, 422] on link "3" at bounding box center [385, 423] width 32 height 15
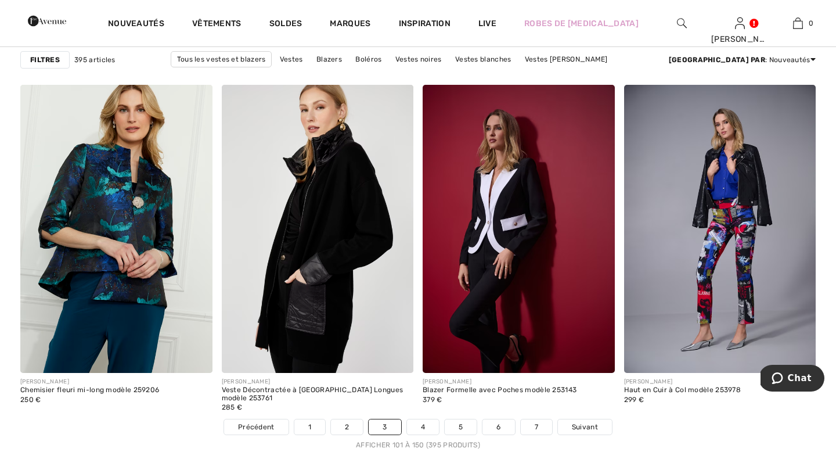
scroll to position [4948, 0]
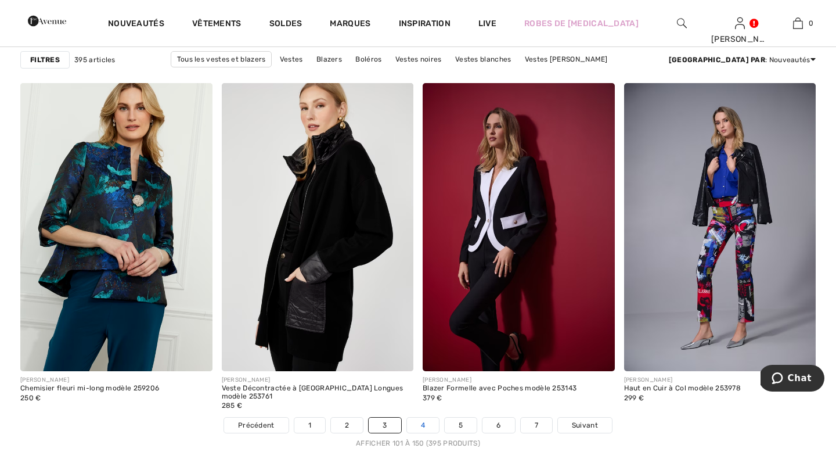
click at [422, 423] on link "4" at bounding box center [423, 424] width 32 height 15
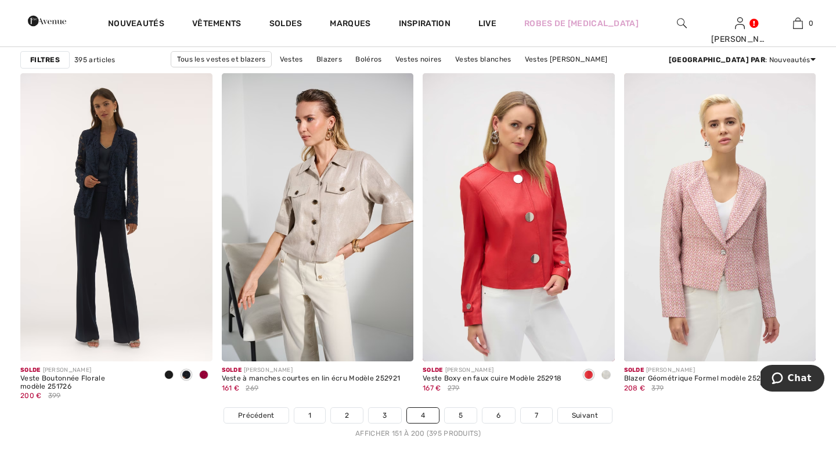
scroll to position [4959, 0]
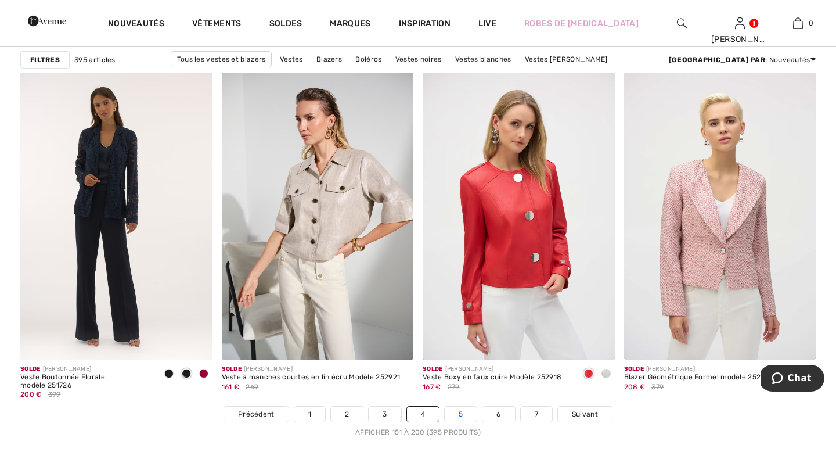
click at [457, 417] on link "5" at bounding box center [461, 413] width 32 height 15
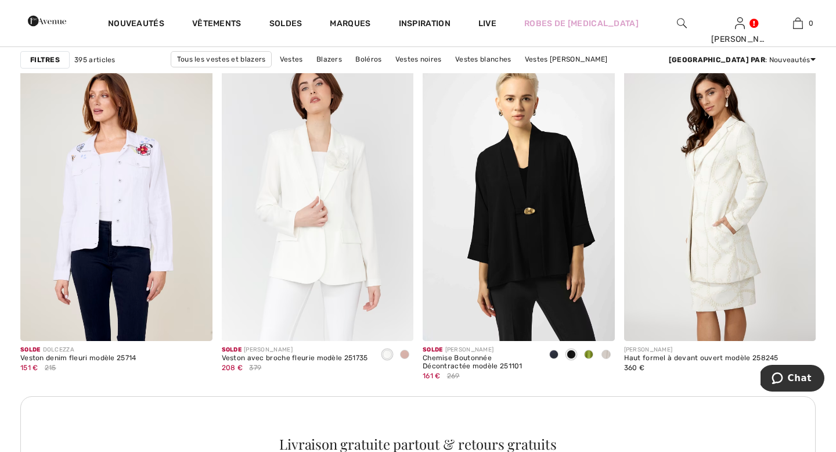
scroll to position [1153, 0]
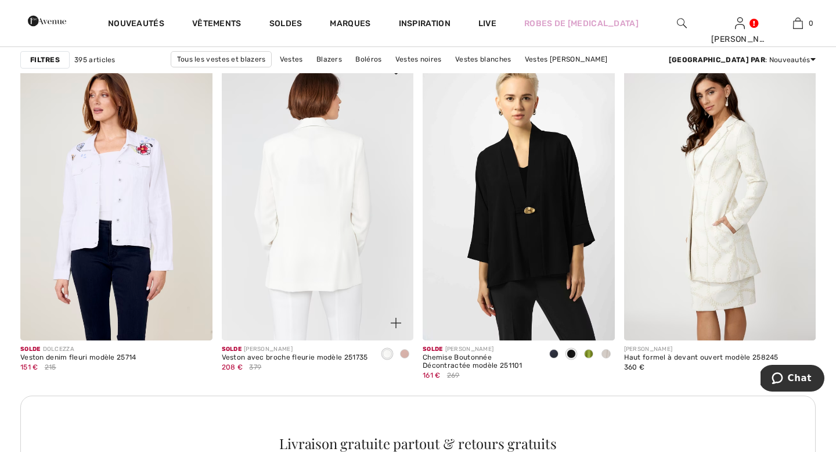
click at [323, 175] on img at bounding box center [318, 196] width 192 height 288
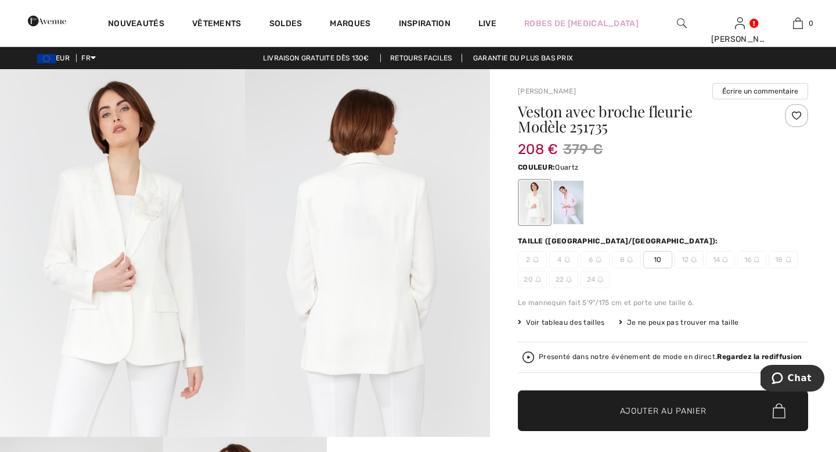
click at [561, 201] on div at bounding box center [568, 202] width 30 height 44
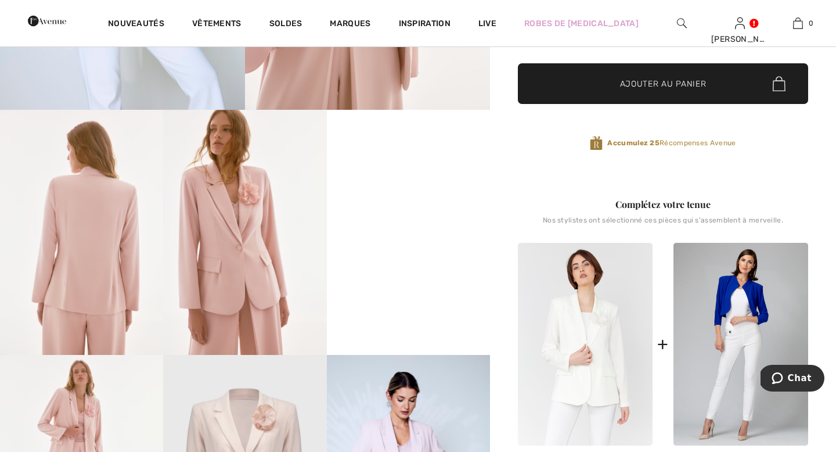
scroll to position [328, 0]
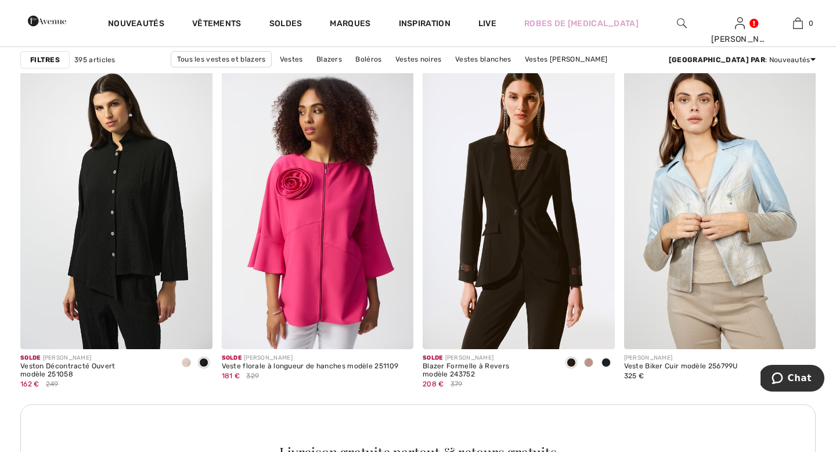
scroll to position [3809, 0]
click at [588, 360] on span at bounding box center [588, 361] width 9 height 9
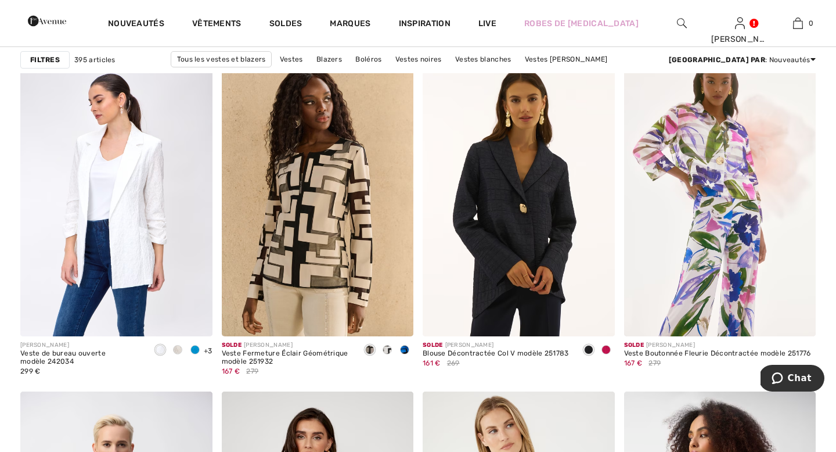
scroll to position [4298, 0]
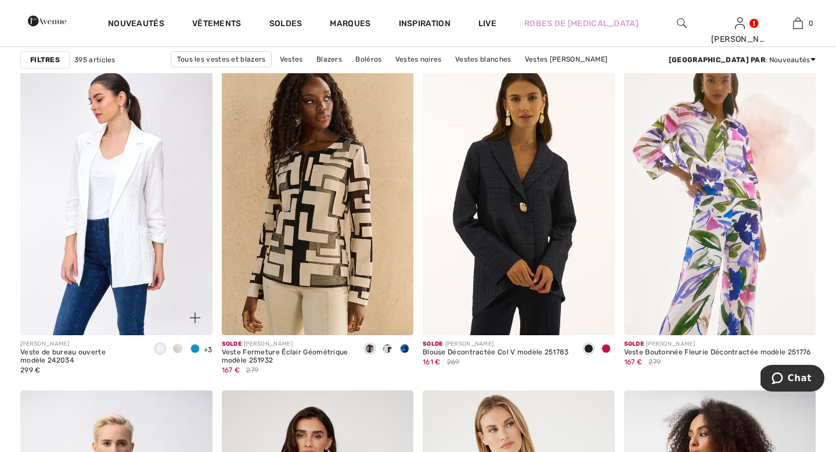
click at [197, 349] on span at bounding box center [194, 348] width 9 height 9
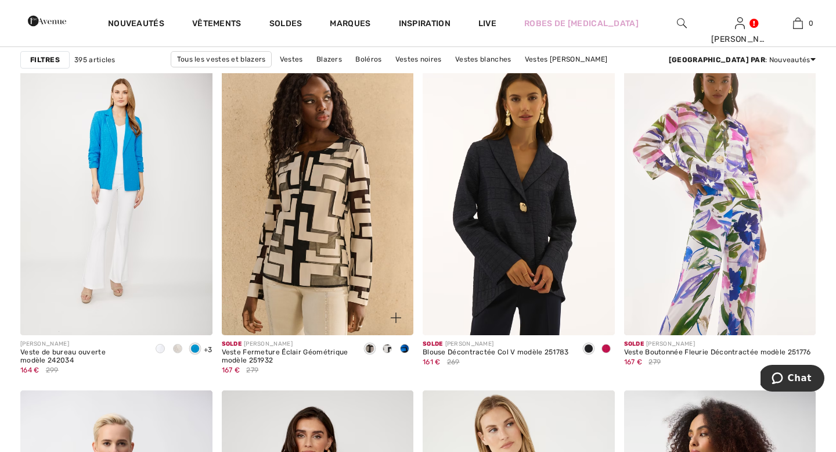
click at [405, 345] on span at bounding box center [404, 348] width 9 height 9
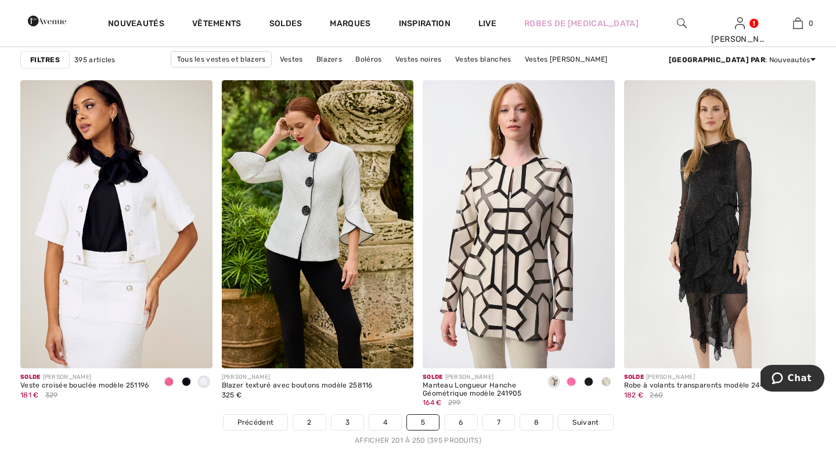
scroll to position [4945, 0]
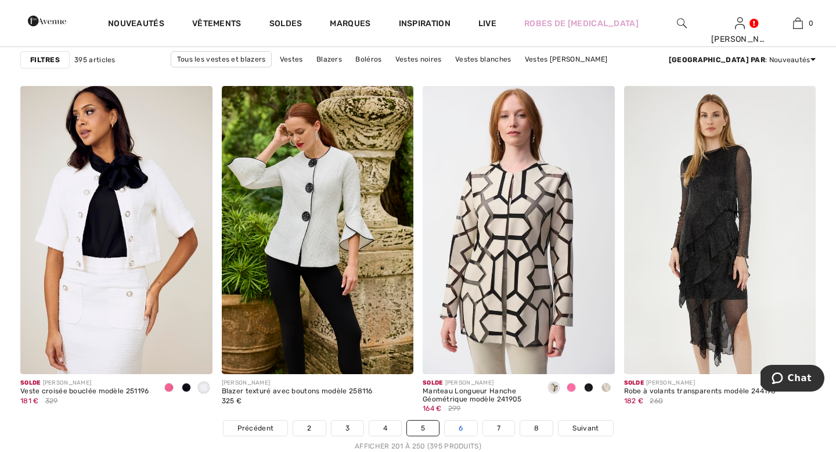
click at [464, 431] on link "6" at bounding box center [461, 427] width 32 height 15
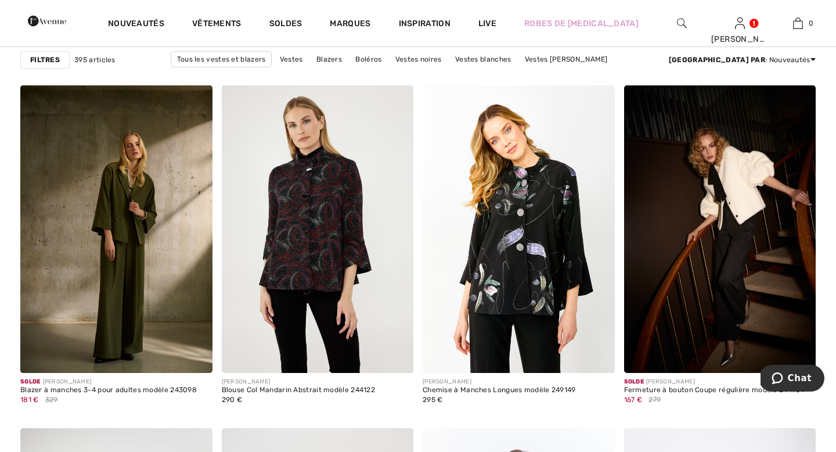
scroll to position [4262, 0]
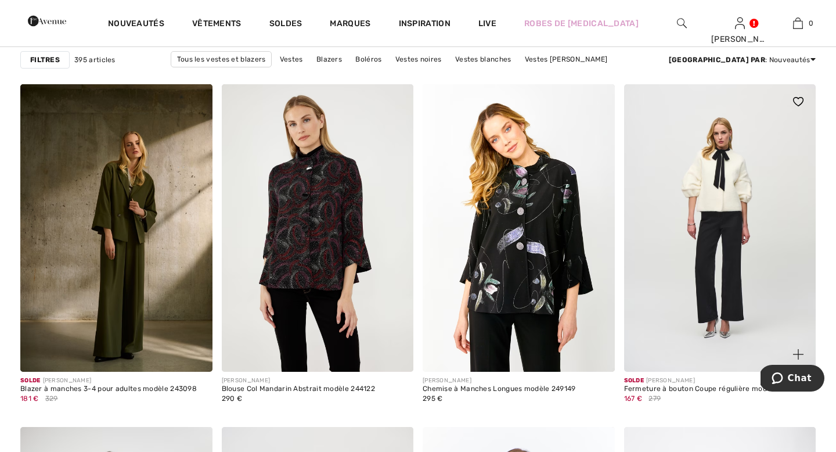
click at [730, 205] on img at bounding box center [720, 228] width 192 height 288
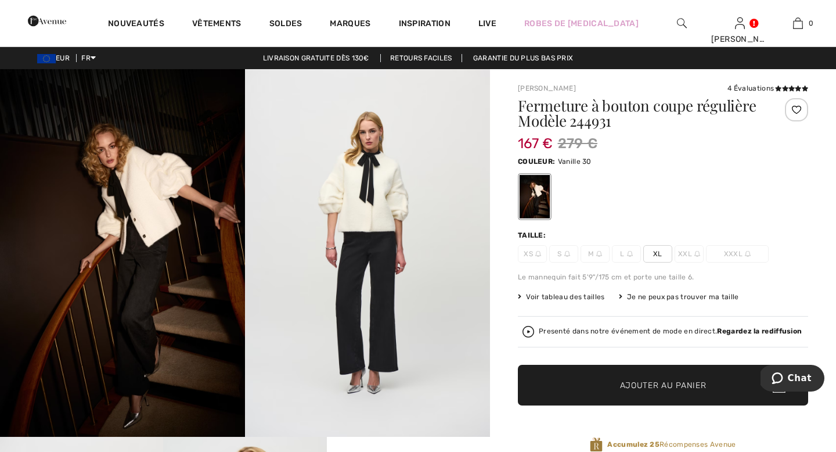
click at [378, 219] on img at bounding box center [367, 252] width 245 height 367
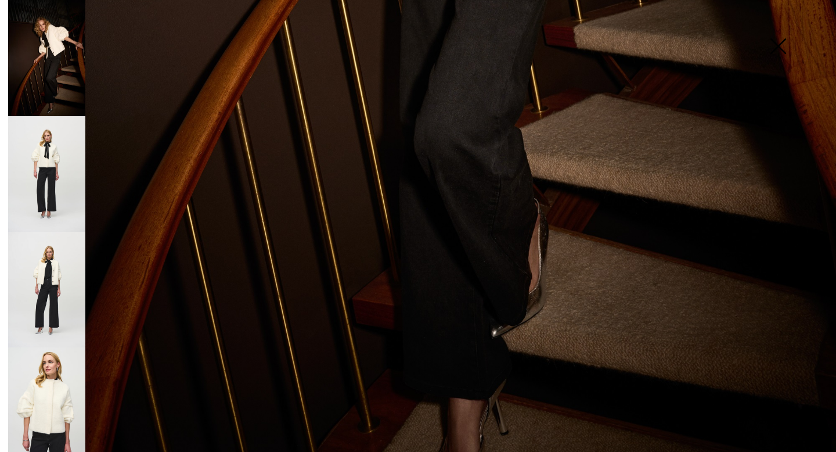
scroll to position [802, 0]
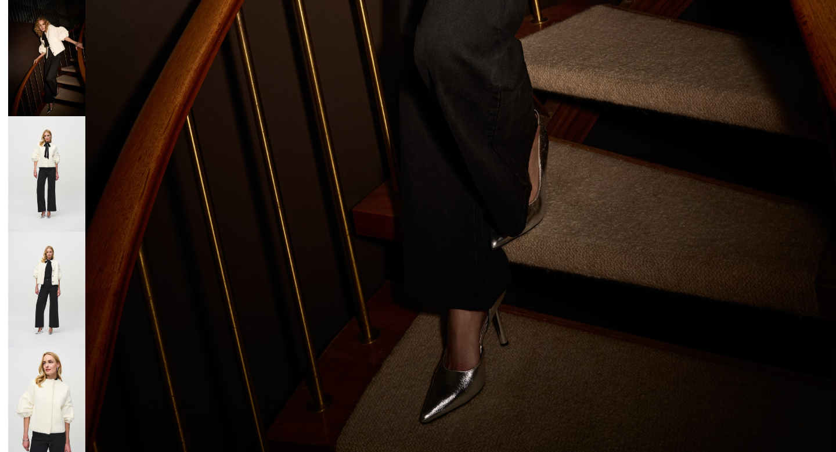
click at [43, 283] on img at bounding box center [46, 289] width 77 height 115
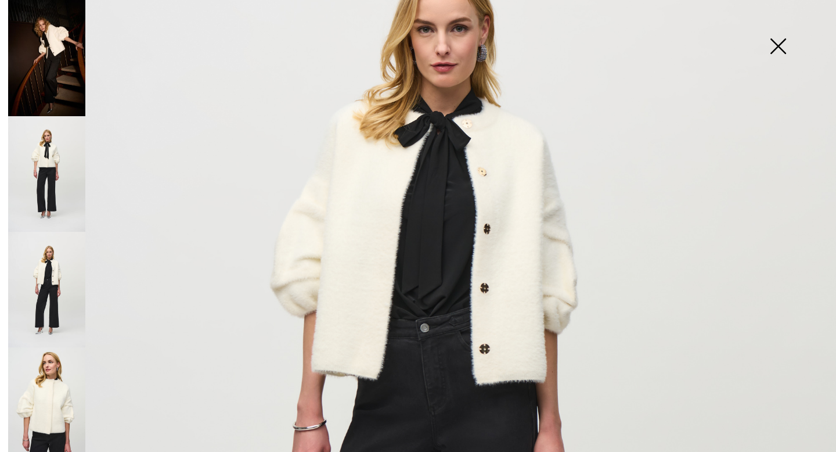
scroll to position [197, 0]
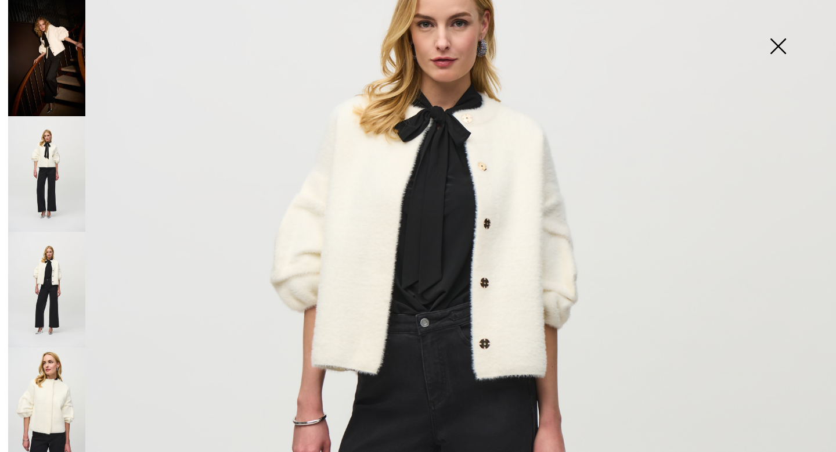
click at [780, 48] on img at bounding box center [778, 47] width 58 height 60
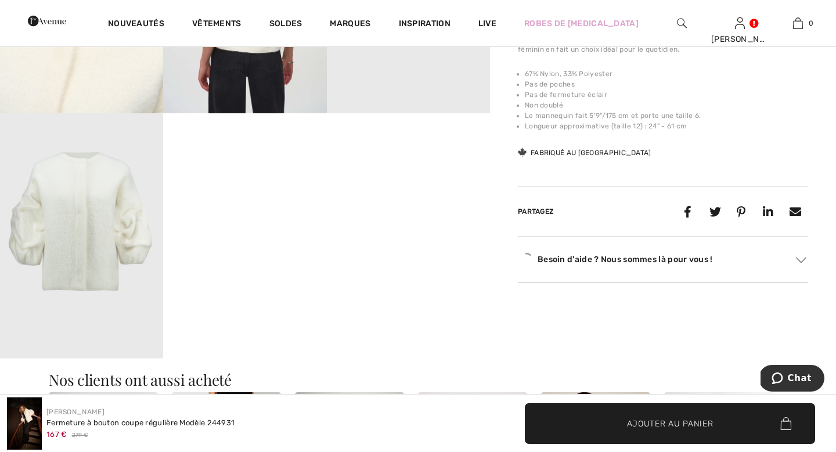
scroll to position [835, 0]
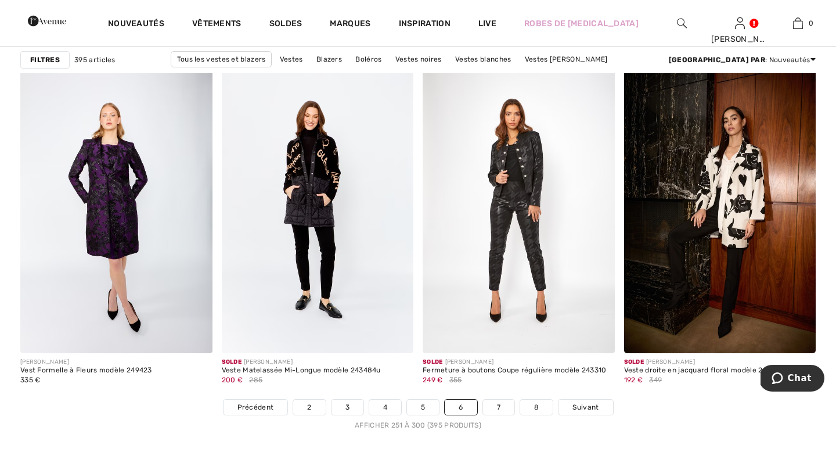
scroll to position [4967, 0]
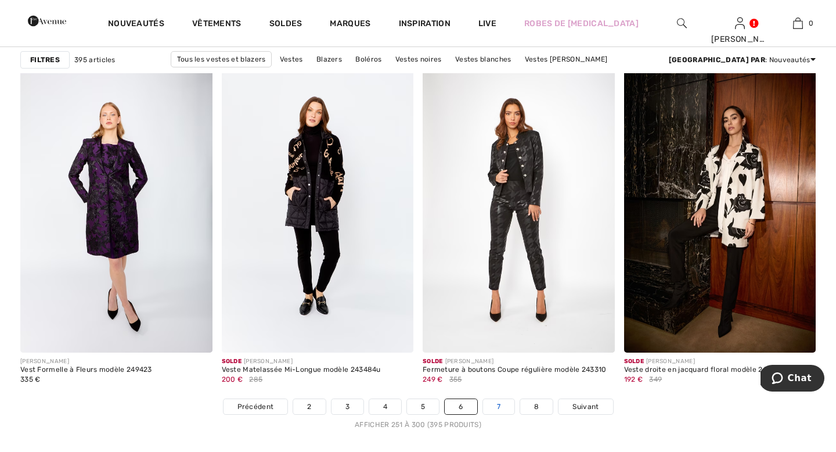
click at [500, 406] on link "7" at bounding box center [498, 406] width 31 height 15
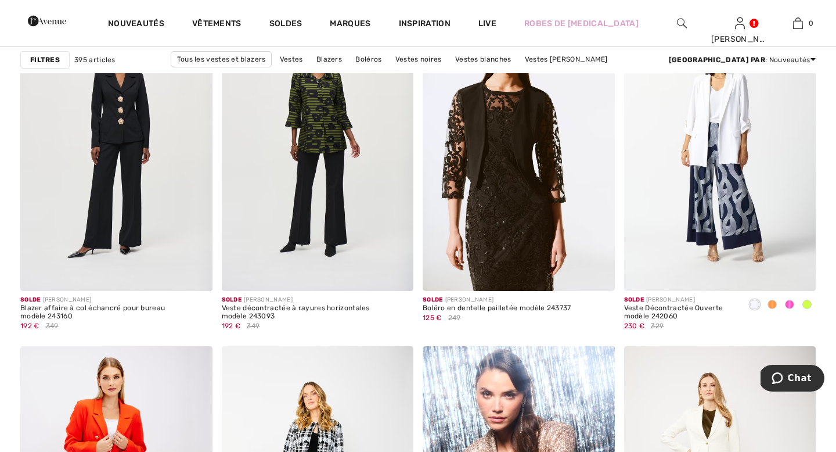
scroll to position [4338, 0]
